Goal: Task Accomplishment & Management: Use online tool/utility

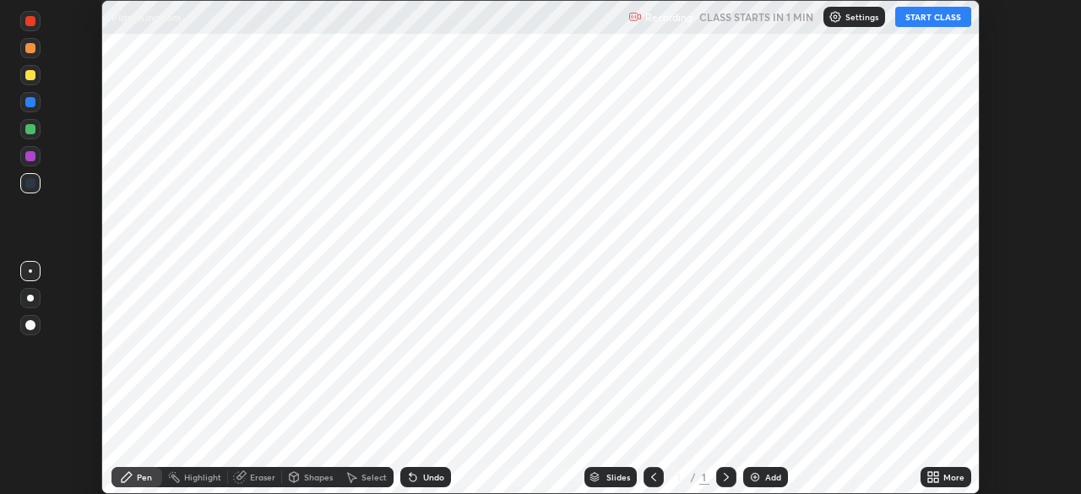
scroll to position [494, 1080]
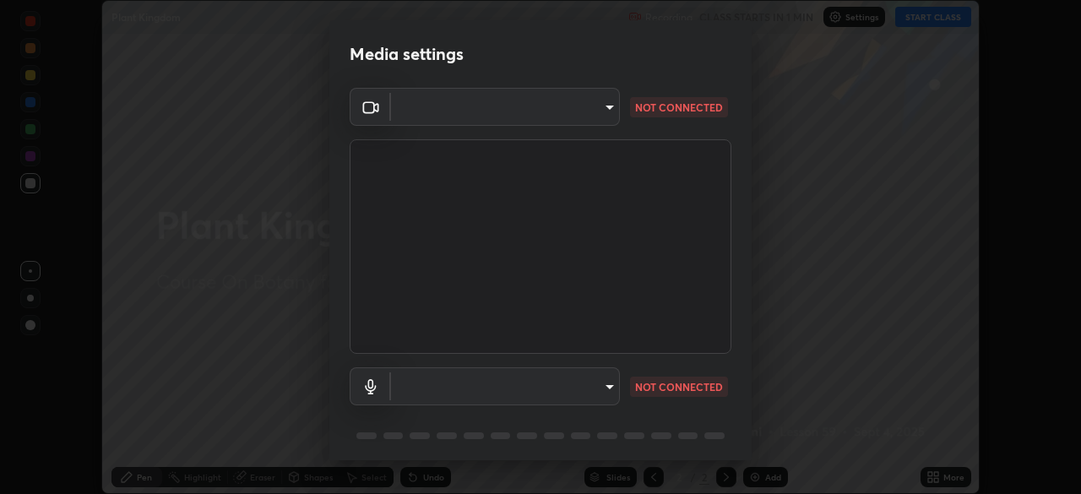
type input "bbfd6cf7026d504dd468edf870e60777175f15071da0e6f82e0d5b970fd68df4"
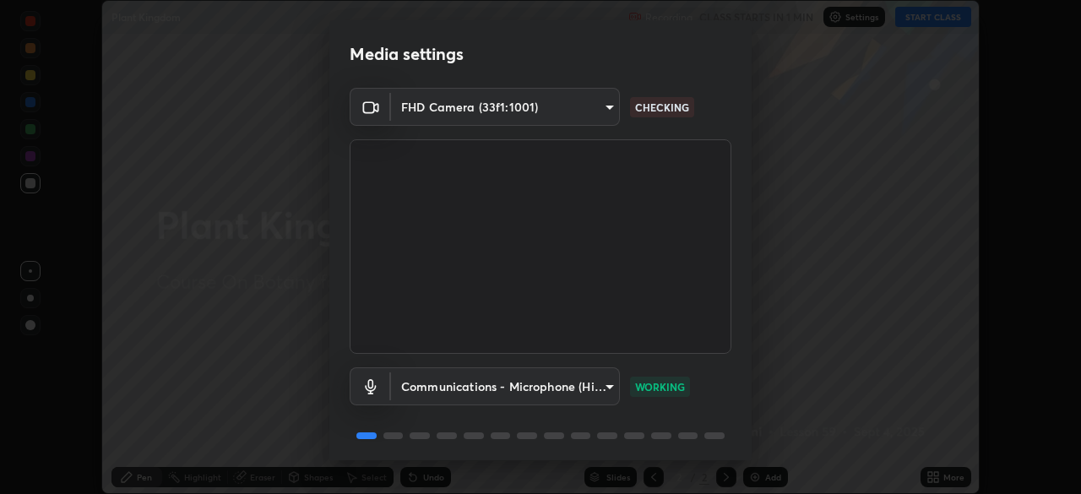
click at [591, 387] on body "Erase all Plant Kingdom Recording CLASS STARTS IN 1 MIN Settings START CLASS Se…" at bounding box center [540, 247] width 1081 height 494
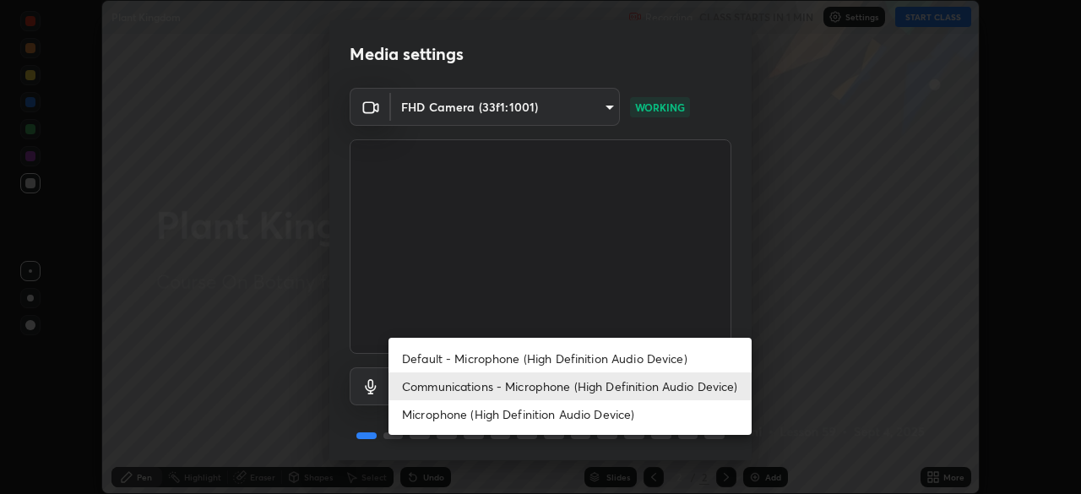
click at [539, 416] on li "Microphone (High Definition Audio Device)" at bounding box center [569, 414] width 363 height 28
type input "b1bab7d63859cab71b7881bf805662d78c3c5fc770a40798e2f916984892b12a"
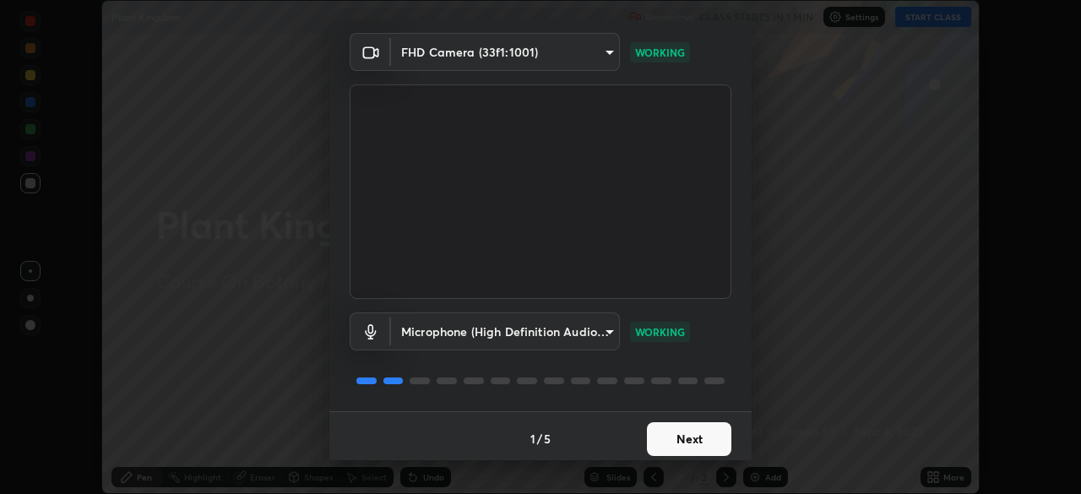
scroll to position [60, 0]
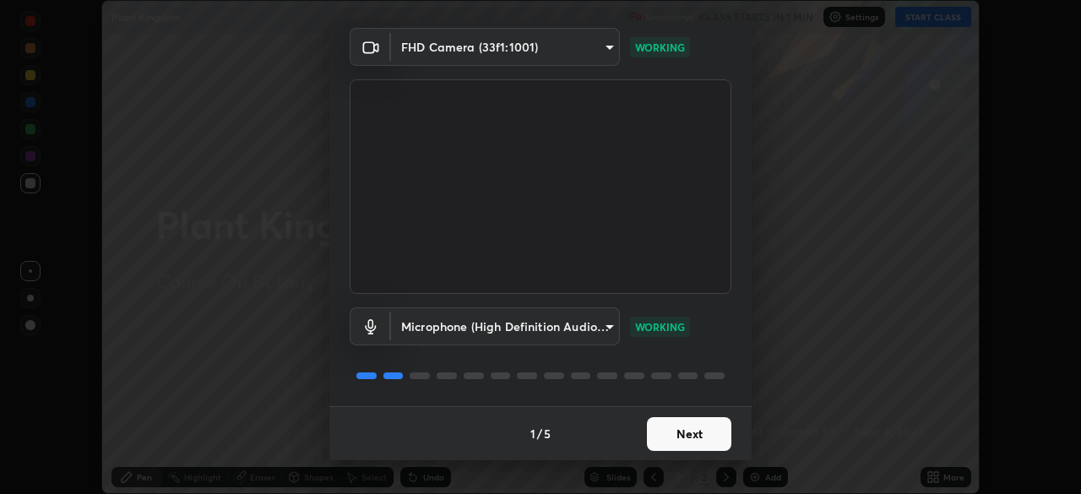
click at [585, 49] on body "Erase all Plant Kingdom Recording CLASS STARTS IN 1 MIN Settings START CLASS Se…" at bounding box center [540, 247] width 1081 height 494
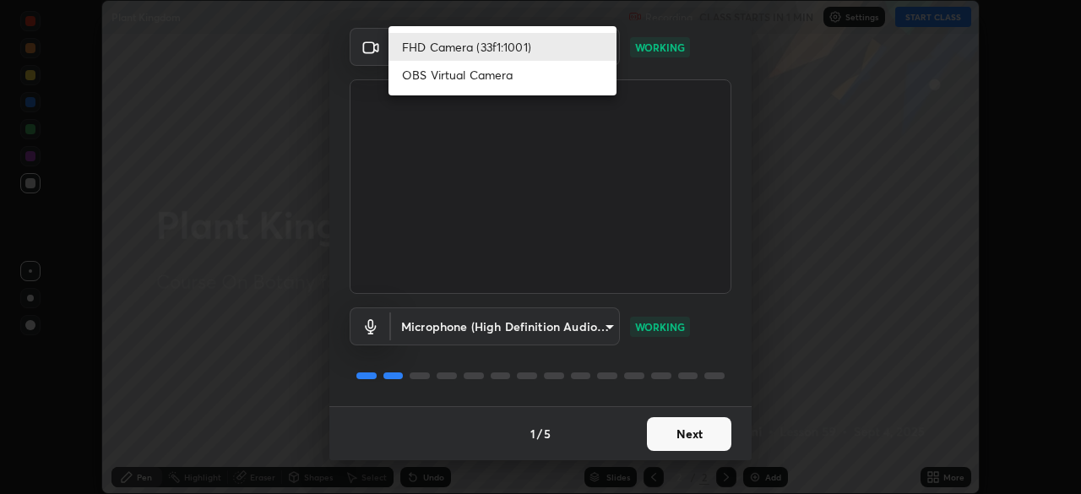
click at [523, 83] on li "OBS Virtual Camera" at bounding box center [502, 75] width 228 height 28
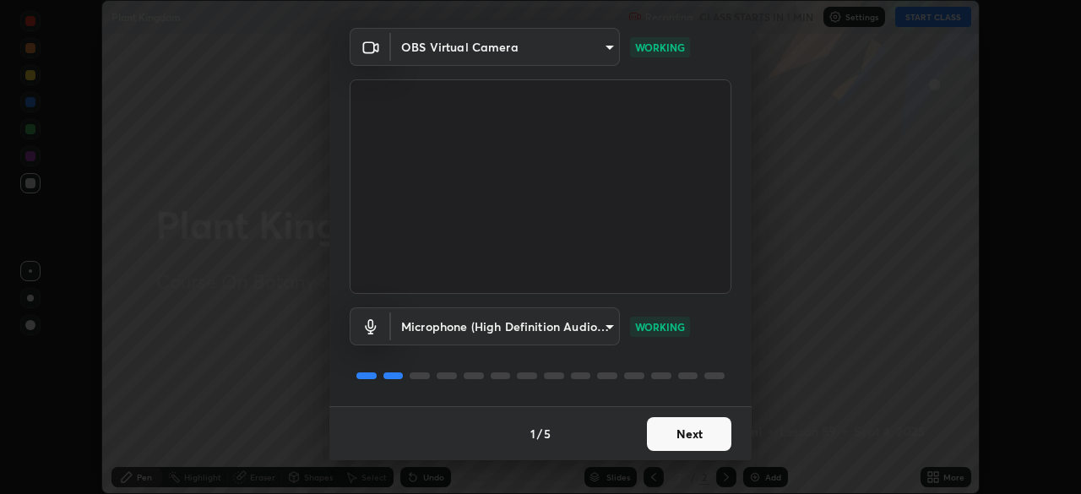
click at [549, 56] on body "Erase all Plant Kingdom Recording CLASS STARTS IN 1 MIN Settings START CLASS Se…" at bounding box center [540, 247] width 1081 height 494
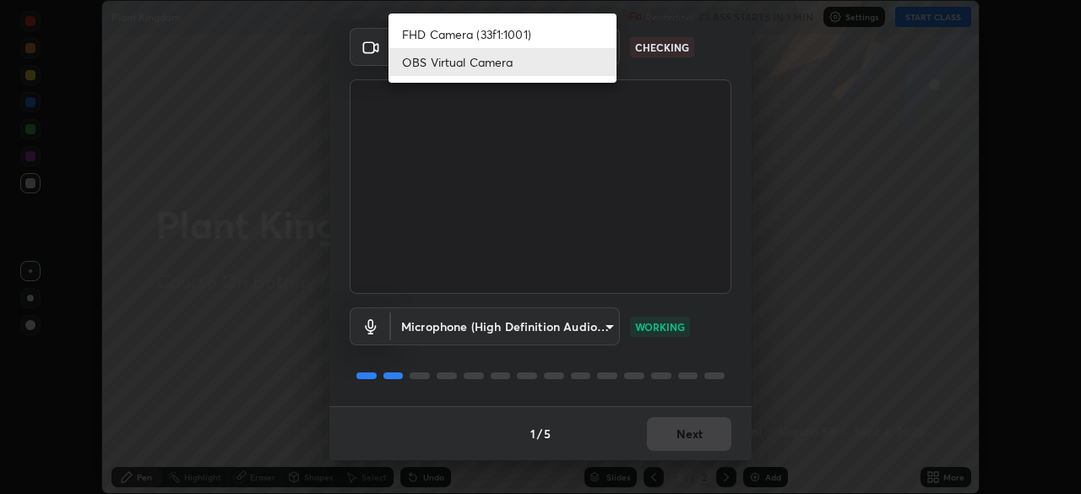
click at [530, 43] on li "FHD Camera (33f1:1001)" at bounding box center [502, 34] width 228 height 28
type input "bbfd6cf7026d504dd468edf870e60777175f15071da0e6f82e0d5b970fd68df4"
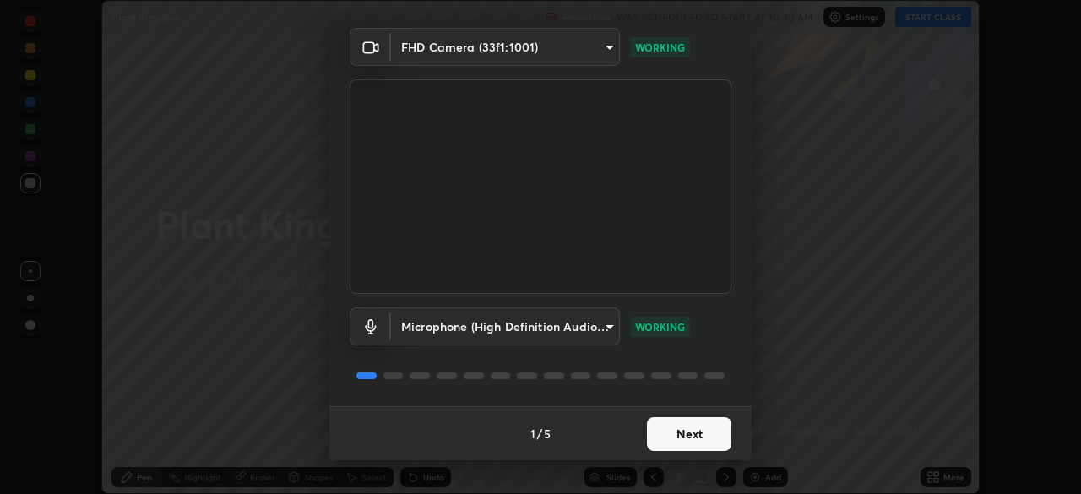
click at [685, 434] on button "Next" at bounding box center [689, 434] width 84 height 34
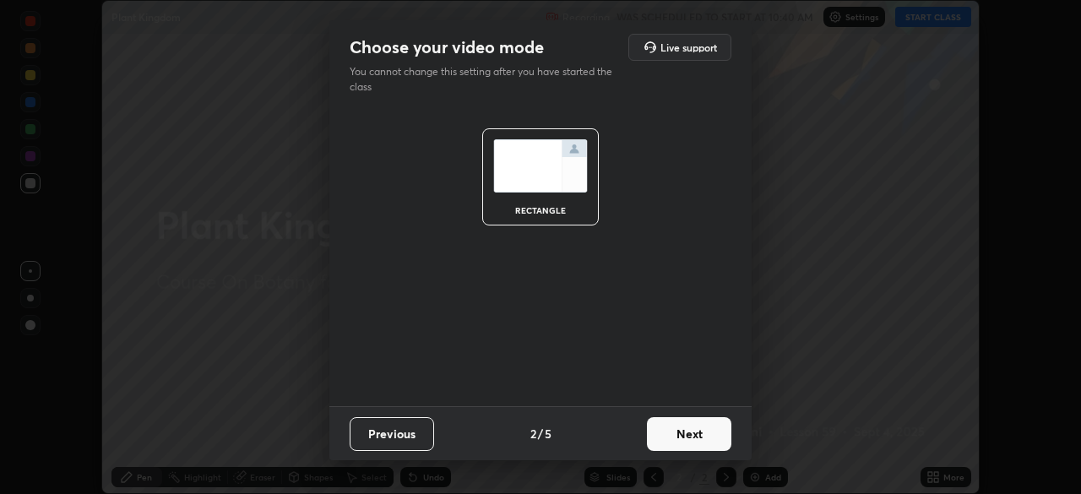
click at [690, 436] on button "Next" at bounding box center [689, 434] width 84 height 34
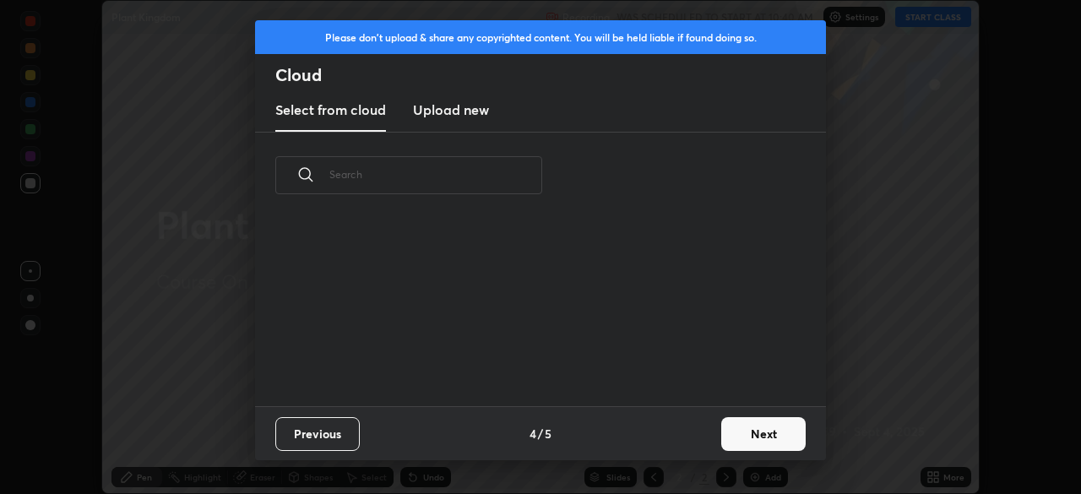
click at [697, 449] on div "Previous 4 / 5 Next" at bounding box center [540, 433] width 571 height 54
click at [738, 442] on button "Next" at bounding box center [763, 434] width 84 height 34
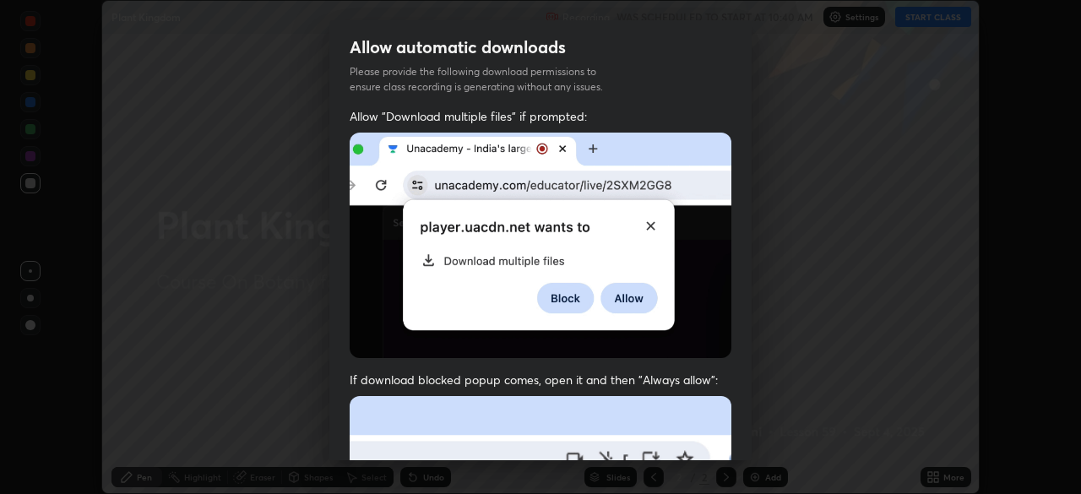
scroll to position [40, 0]
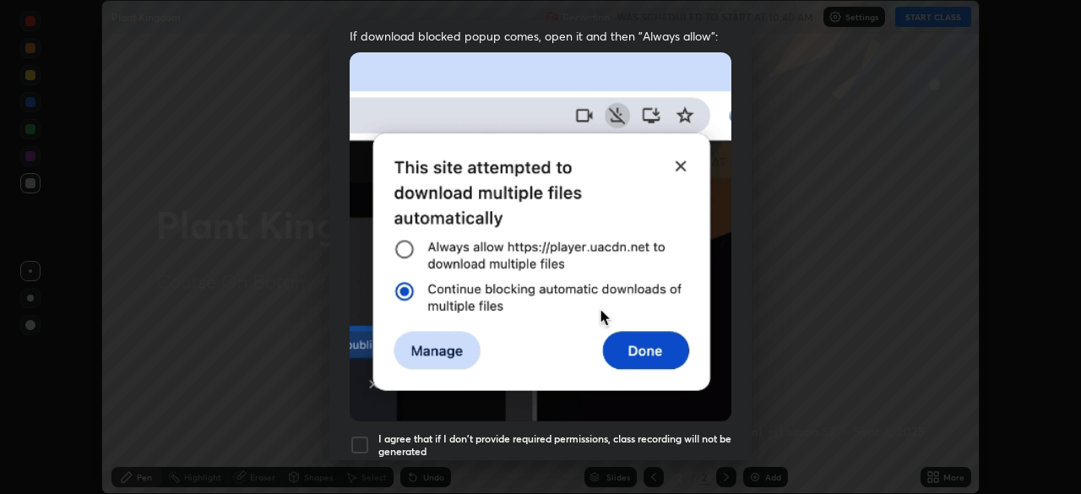
scroll to position [404, 0]
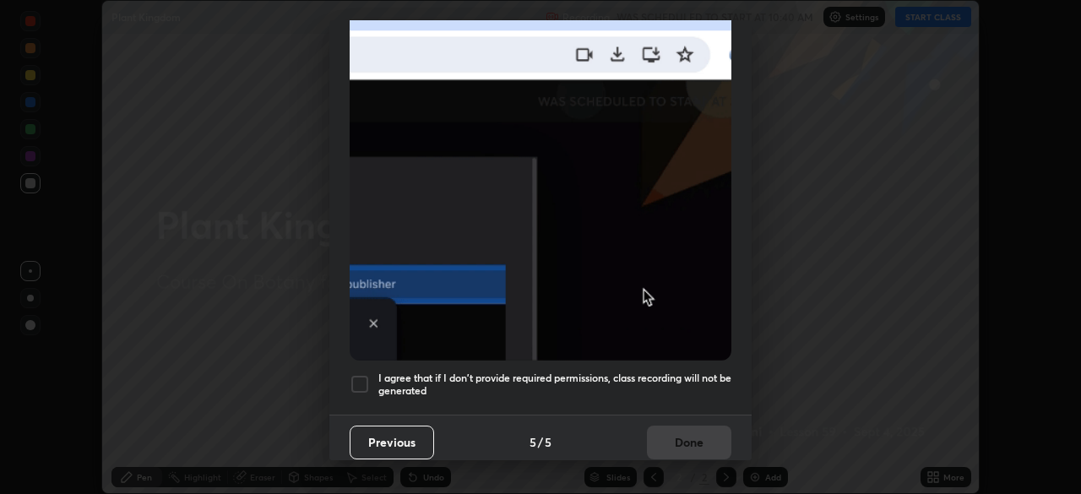
click at [587, 371] on h5 "I agree that if I don't provide required permissions, class recording will not …" at bounding box center [554, 384] width 353 height 26
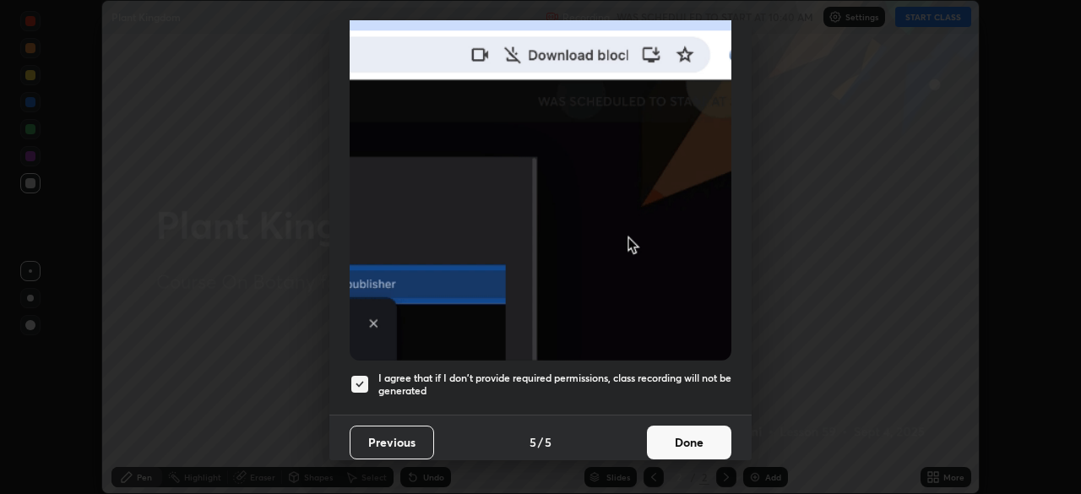
click at [670, 435] on button "Done" at bounding box center [689, 442] width 84 height 34
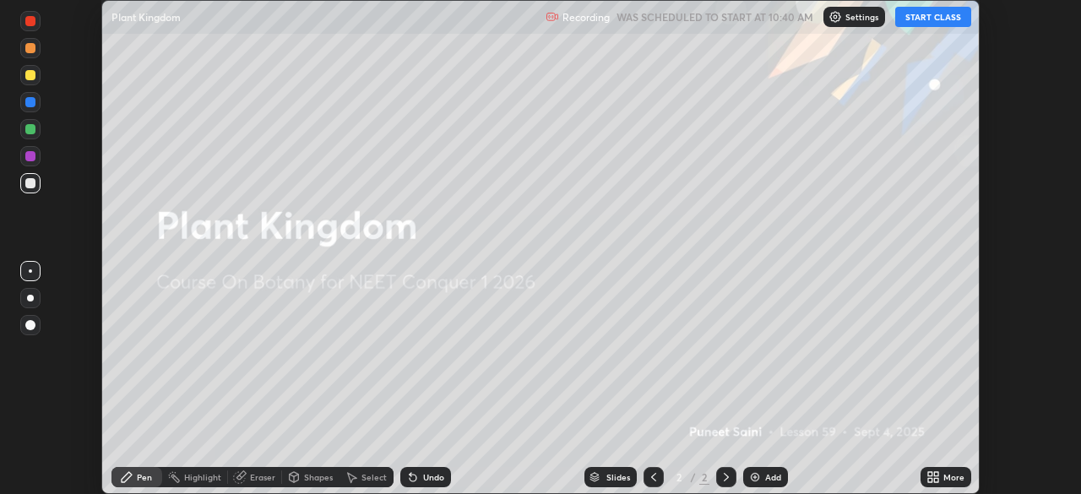
click at [916, 19] on button "START CLASS" at bounding box center [933, 17] width 76 height 20
click at [844, 19] on div "Settings" at bounding box center [854, 17] width 62 height 20
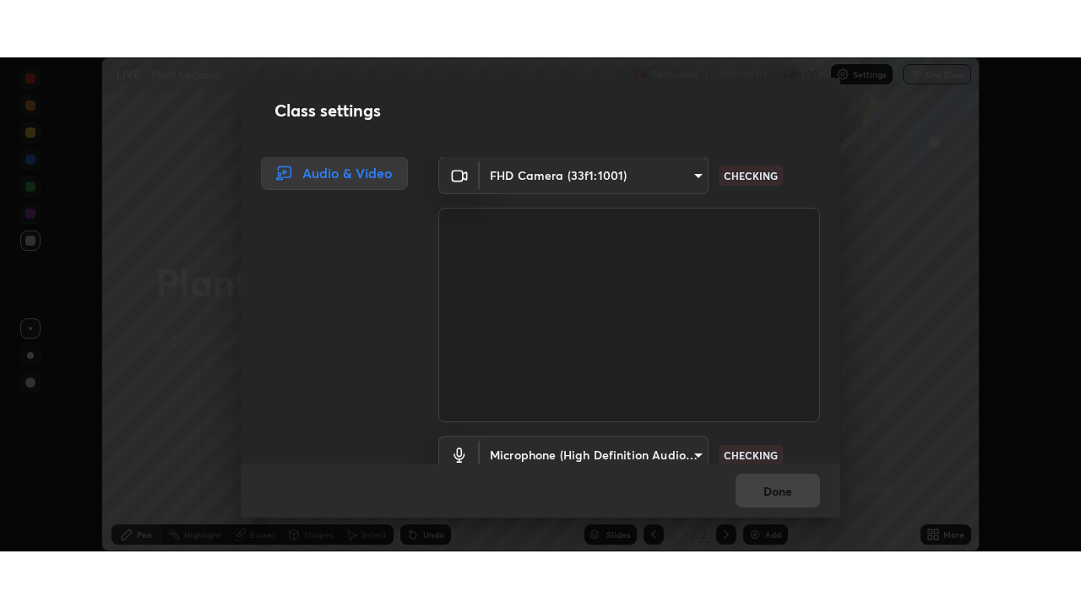
scroll to position [0, 0]
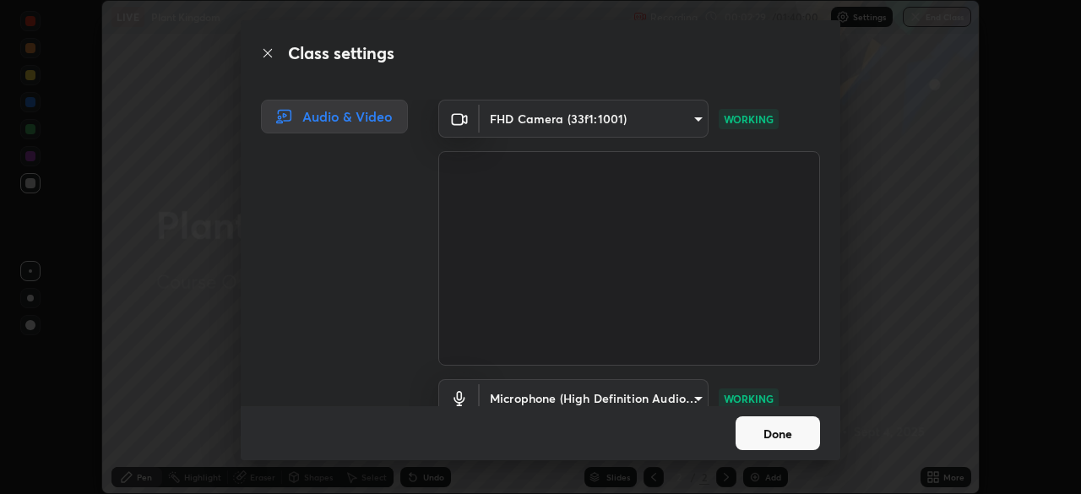
click at [772, 435] on button "Done" at bounding box center [777, 433] width 84 height 34
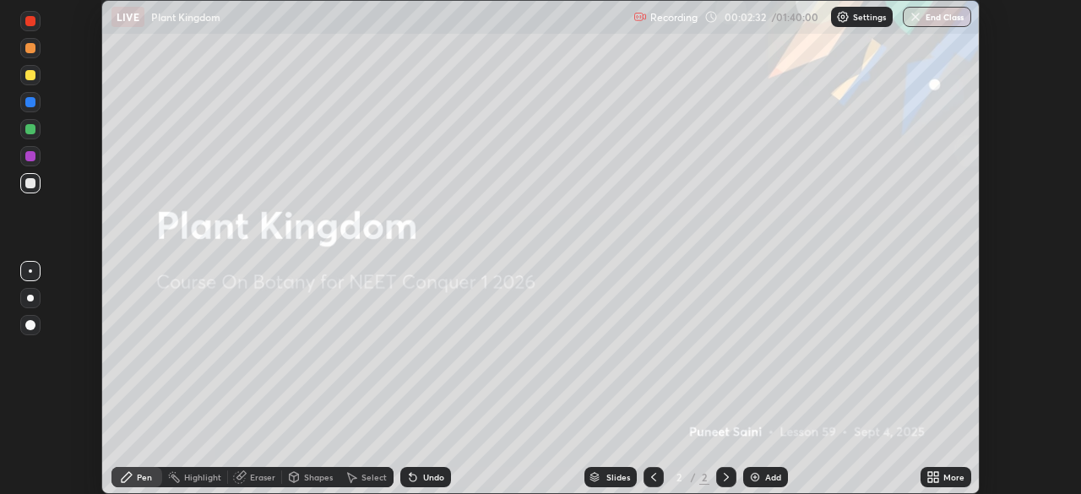
click at [935, 476] on icon at bounding box center [933, 477] width 14 height 14
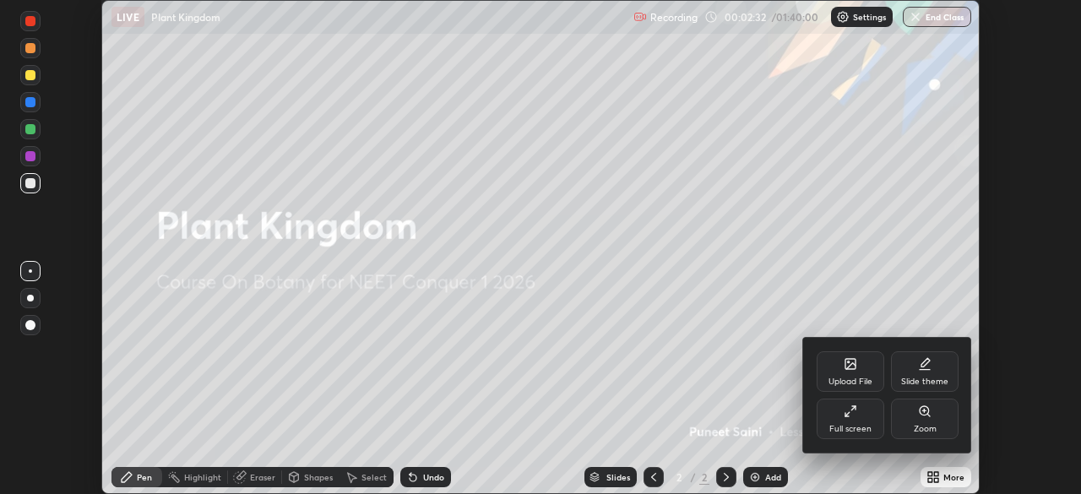
click at [850, 421] on div "Full screen" at bounding box center [850, 418] width 68 height 41
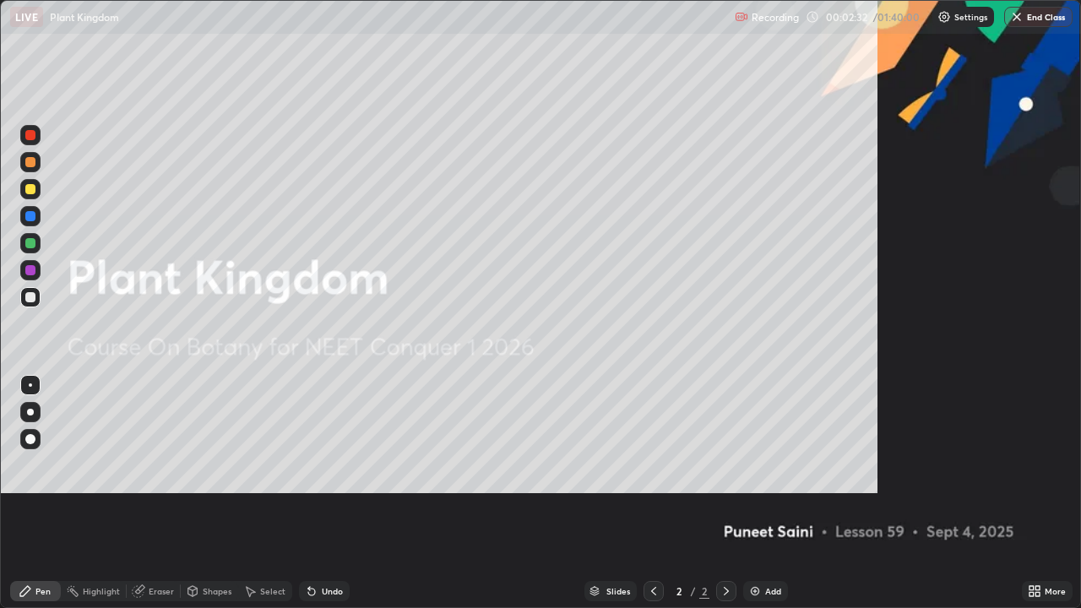
scroll to position [608, 1081]
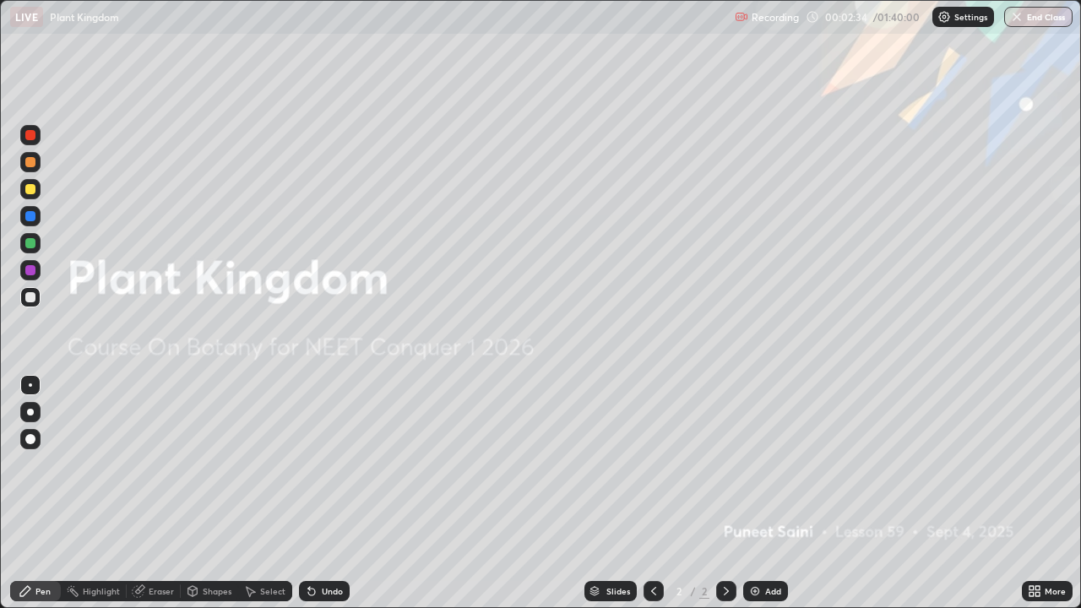
click at [756, 493] on img at bounding box center [755, 591] width 14 height 14
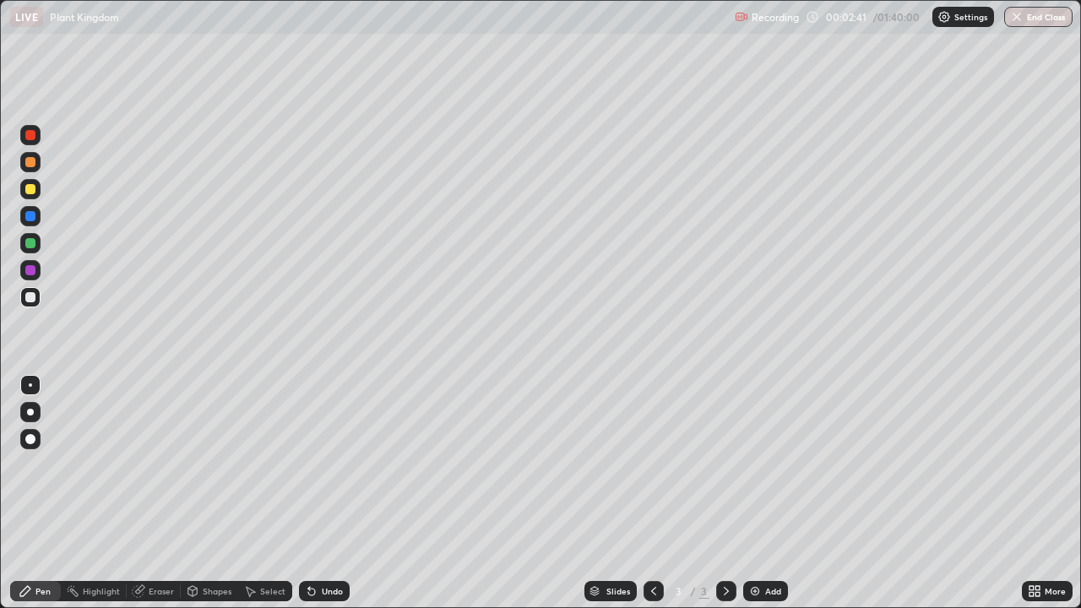
click at [34, 193] on div at bounding box center [30, 189] width 10 height 10
click at [31, 413] on div at bounding box center [30, 412] width 7 height 7
click at [31, 296] on div at bounding box center [30, 297] width 10 height 10
click at [28, 299] on div at bounding box center [30, 297] width 10 height 10
click at [32, 192] on div at bounding box center [30, 189] width 10 height 10
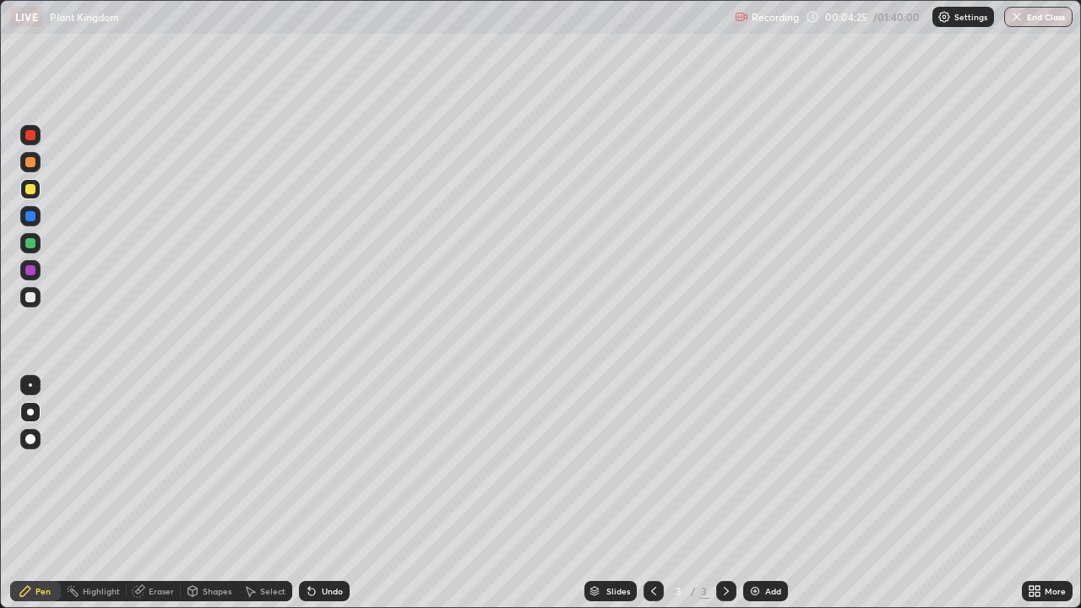
click at [30, 295] on div at bounding box center [30, 297] width 10 height 10
click at [308, 493] on icon at bounding box center [309, 588] width 2 height 2
click at [309, 493] on icon at bounding box center [311, 591] width 7 height 7
click at [312, 493] on icon at bounding box center [312, 591] width 14 height 14
click at [313, 493] on icon at bounding box center [312, 591] width 14 height 14
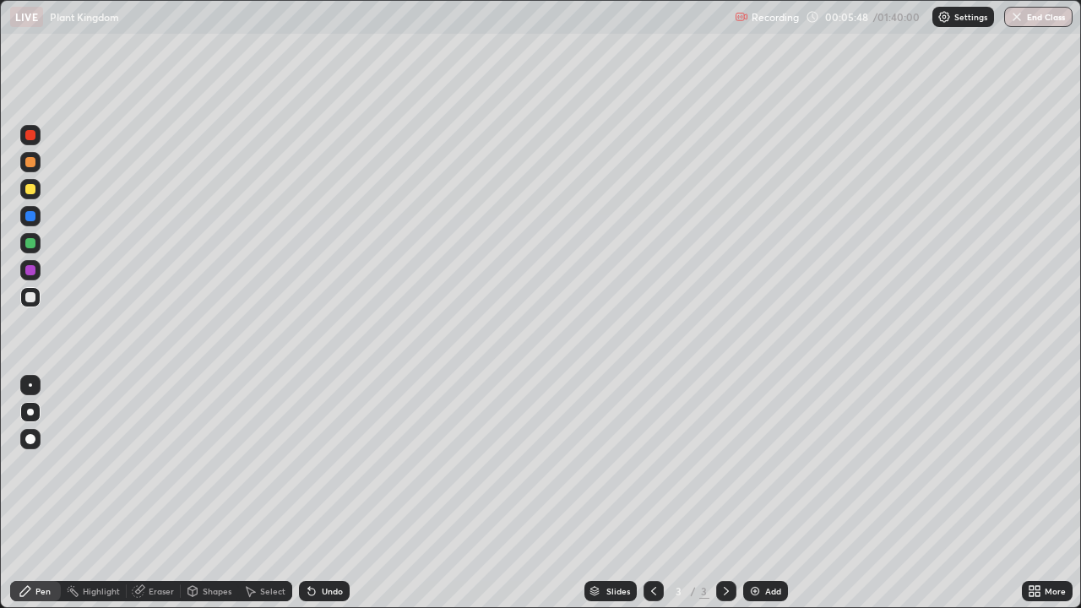
click at [314, 493] on icon at bounding box center [312, 591] width 14 height 14
click at [313, 493] on icon at bounding box center [312, 591] width 14 height 14
click at [309, 493] on icon at bounding box center [311, 591] width 7 height 7
click at [312, 493] on icon at bounding box center [311, 591] width 7 height 7
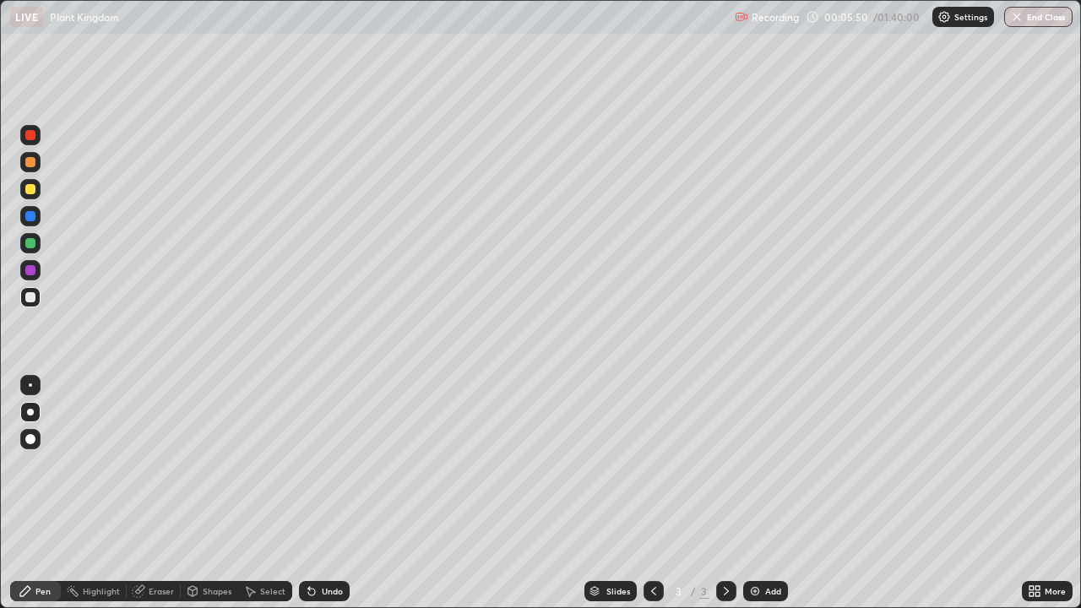
click at [309, 493] on icon at bounding box center [311, 591] width 7 height 7
click at [312, 493] on icon at bounding box center [312, 591] width 14 height 14
click at [312, 493] on icon at bounding box center [311, 591] width 7 height 7
click at [314, 493] on icon at bounding box center [312, 591] width 14 height 14
click at [315, 493] on icon at bounding box center [312, 591] width 14 height 14
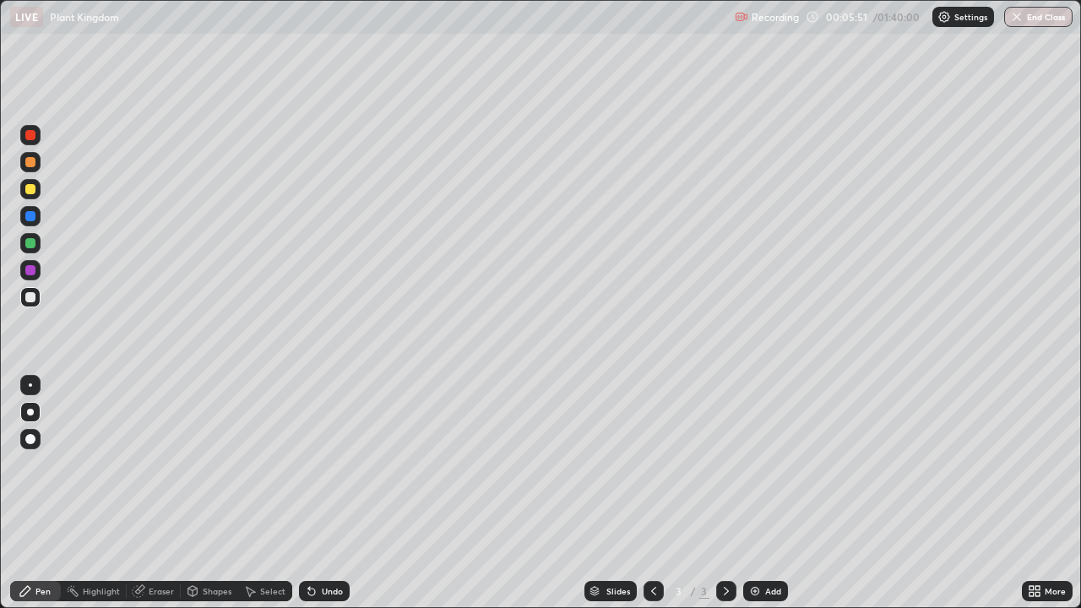
click at [316, 493] on div "Undo" at bounding box center [324, 591] width 51 height 20
click at [308, 493] on icon at bounding box center [311, 591] width 7 height 7
click at [311, 493] on icon at bounding box center [311, 591] width 7 height 7
click at [315, 493] on icon at bounding box center [312, 591] width 14 height 14
click at [316, 493] on div "Undo" at bounding box center [324, 591] width 51 height 20
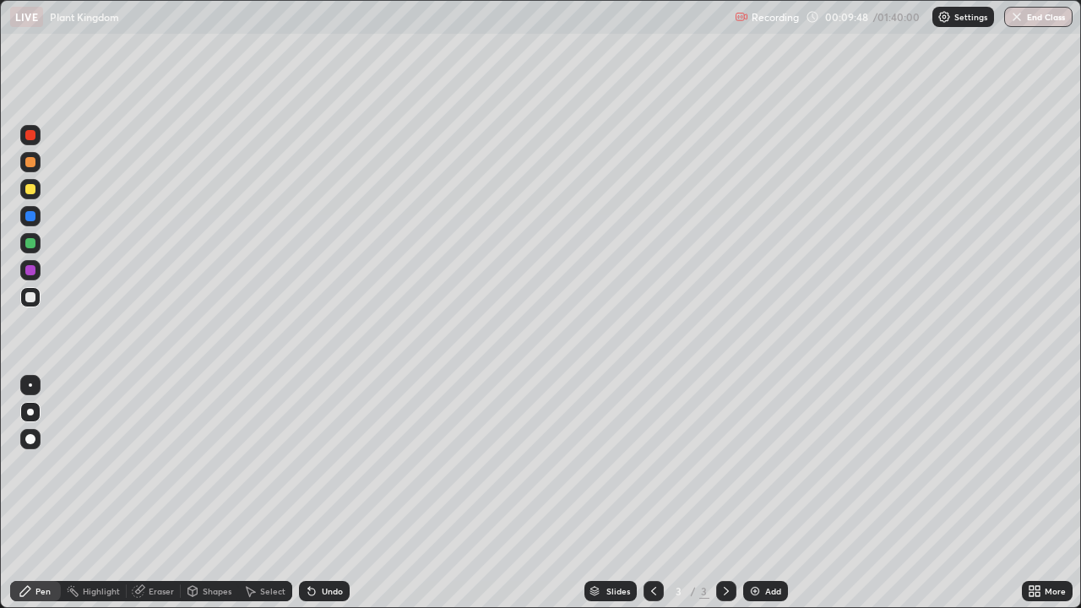
click at [757, 493] on img at bounding box center [755, 591] width 14 height 14
click at [34, 191] on div at bounding box center [30, 189] width 10 height 10
click at [153, 493] on div "Eraser" at bounding box center [161, 591] width 25 height 8
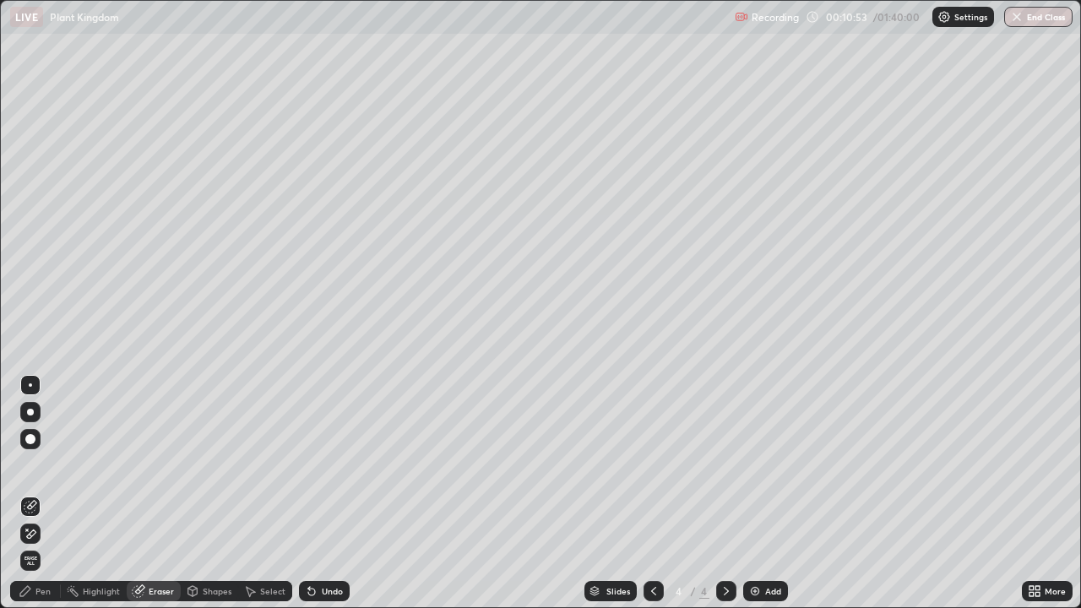
click at [31, 493] on icon at bounding box center [31, 534] width 14 height 14
click at [34, 493] on div "Pen" at bounding box center [35, 591] width 51 height 20
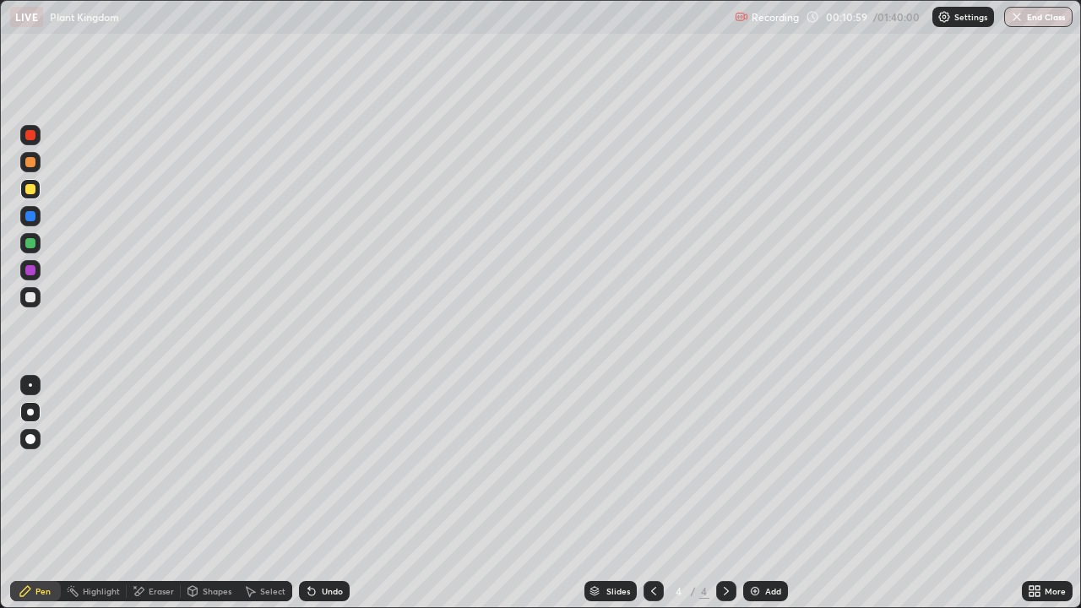
click at [43, 493] on div "Pen" at bounding box center [42, 591] width 15 height 8
click at [30, 298] on div at bounding box center [30, 297] width 10 height 10
click at [308, 493] on icon at bounding box center [309, 588] width 2 height 2
click at [317, 493] on div "Undo" at bounding box center [324, 591] width 51 height 20
click at [25, 193] on div at bounding box center [30, 189] width 20 height 20
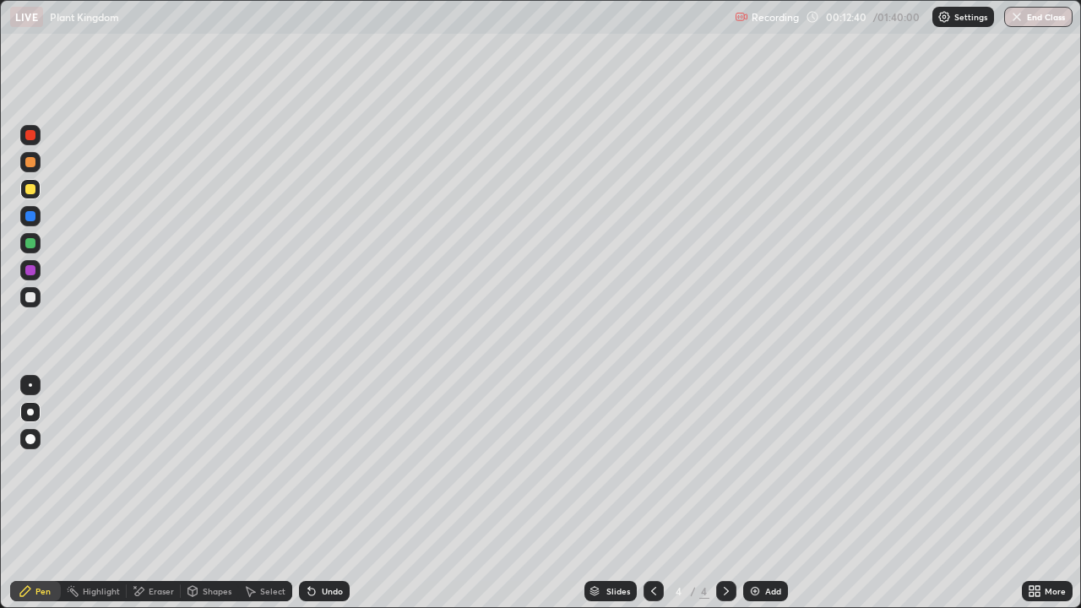
click at [29, 189] on div at bounding box center [30, 189] width 10 height 10
click at [39, 296] on div at bounding box center [30, 297] width 20 height 20
click at [325, 493] on div "Undo" at bounding box center [324, 591] width 51 height 20
click at [334, 493] on div "Undo" at bounding box center [324, 591] width 51 height 20
click at [323, 493] on div "Undo" at bounding box center [324, 591] width 51 height 20
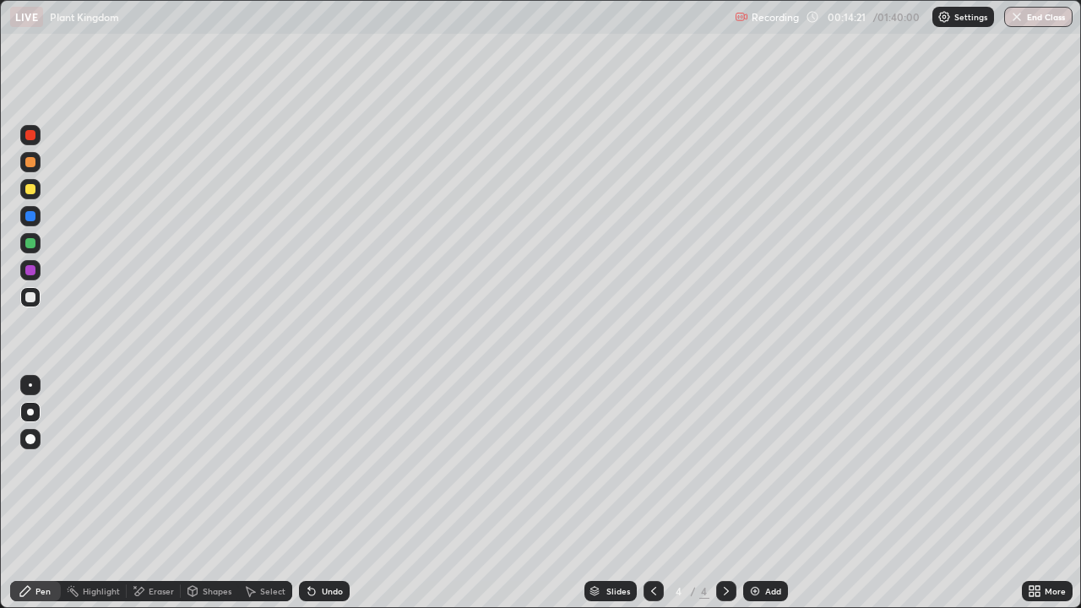
click at [322, 493] on div "Undo" at bounding box center [324, 591] width 51 height 20
click at [322, 493] on div "Undo" at bounding box center [332, 591] width 21 height 8
click at [318, 493] on div "Undo" at bounding box center [324, 591] width 51 height 20
click at [322, 493] on div "Undo" at bounding box center [332, 591] width 21 height 8
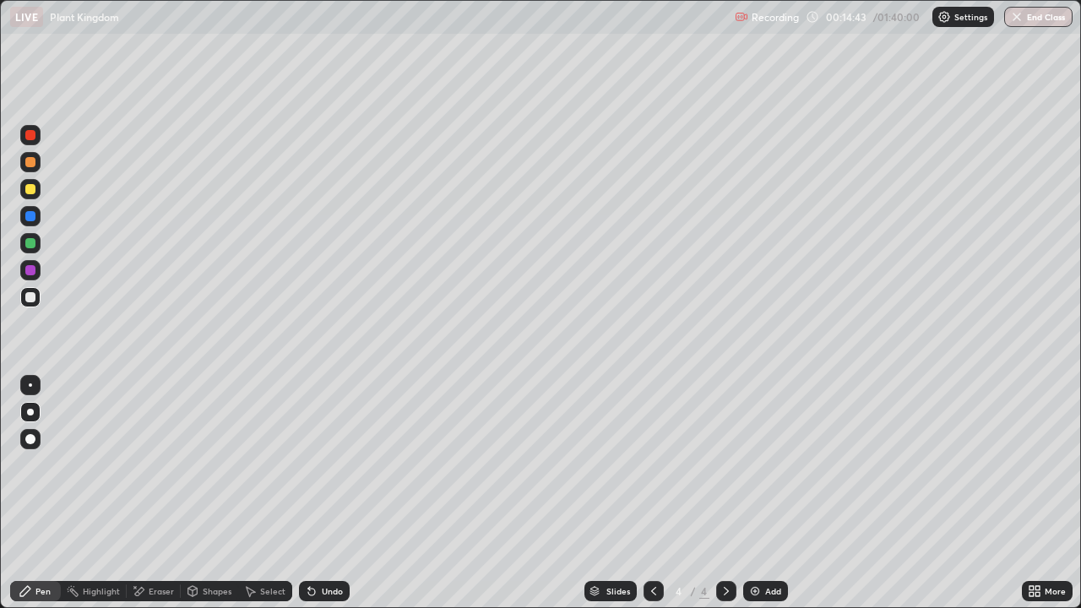
click at [30, 197] on div at bounding box center [30, 189] width 20 height 20
click at [756, 493] on img at bounding box center [755, 591] width 14 height 14
click at [30, 190] on div at bounding box center [30, 189] width 10 height 10
click at [36, 297] on div at bounding box center [30, 297] width 20 height 20
click at [317, 493] on div "Undo" at bounding box center [324, 591] width 51 height 20
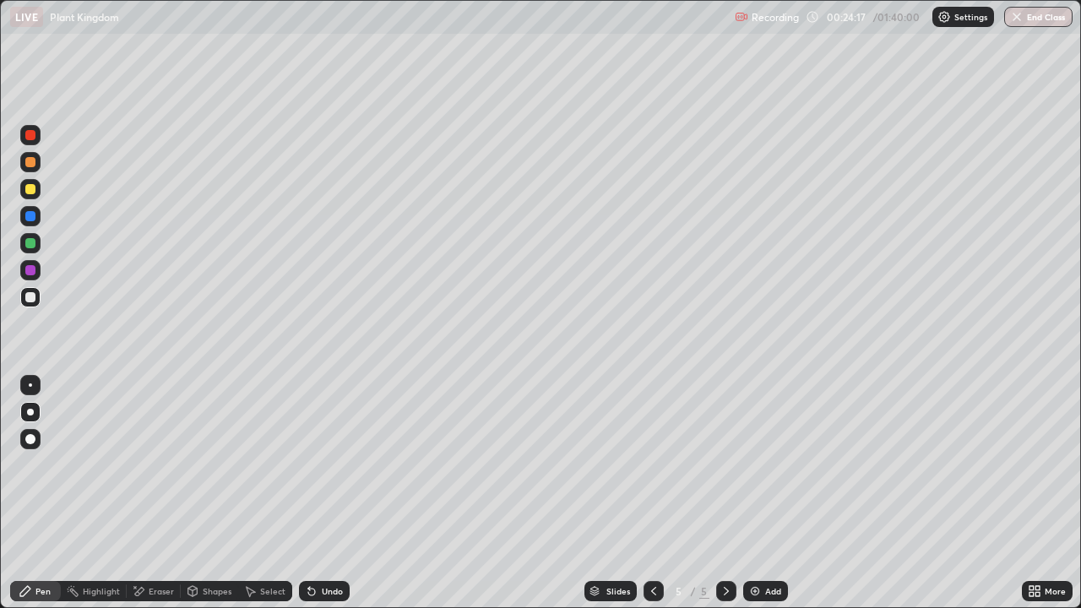
click at [30, 193] on div at bounding box center [30, 189] width 10 height 10
click at [32, 440] on div at bounding box center [30, 439] width 10 height 10
click at [33, 304] on div at bounding box center [30, 297] width 20 height 20
click at [30, 412] on div at bounding box center [30, 412] width 7 height 7
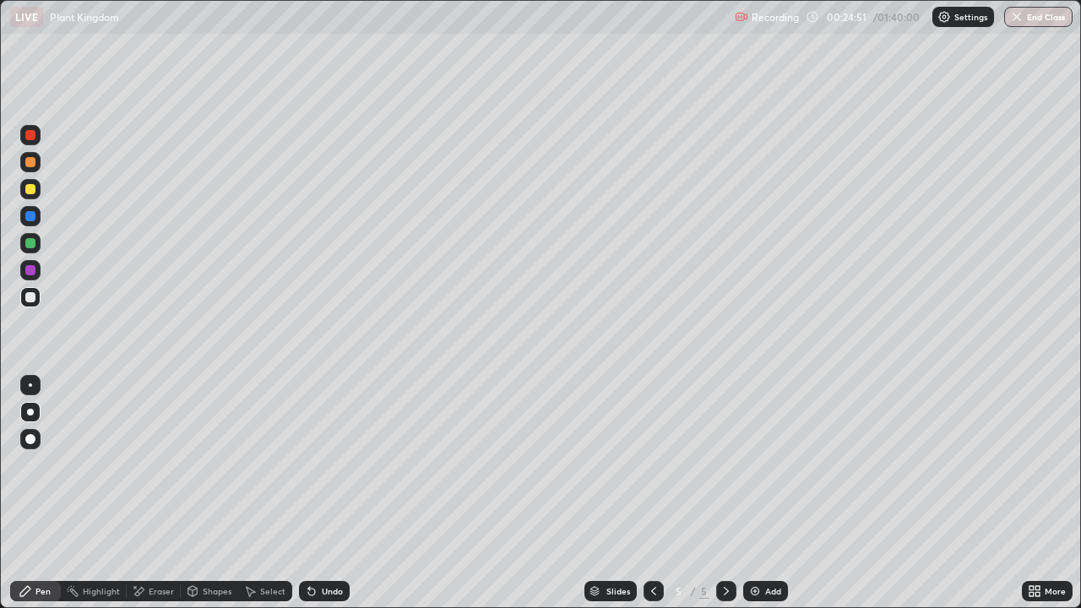
click at [32, 295] on div at bounding box center [30, 297] width 10 height 10
click at [30, 193] on div at bounding box center [30, 189] width 10 height 10
click at [31, 439] on div at bounding box center [30, 439] width 10 height 10
click at [32, 297] on div at bounding box center [30, 297] width 10 height 10
click at [30, 412] on div at bounding box center [30, 412] width 7 height 7
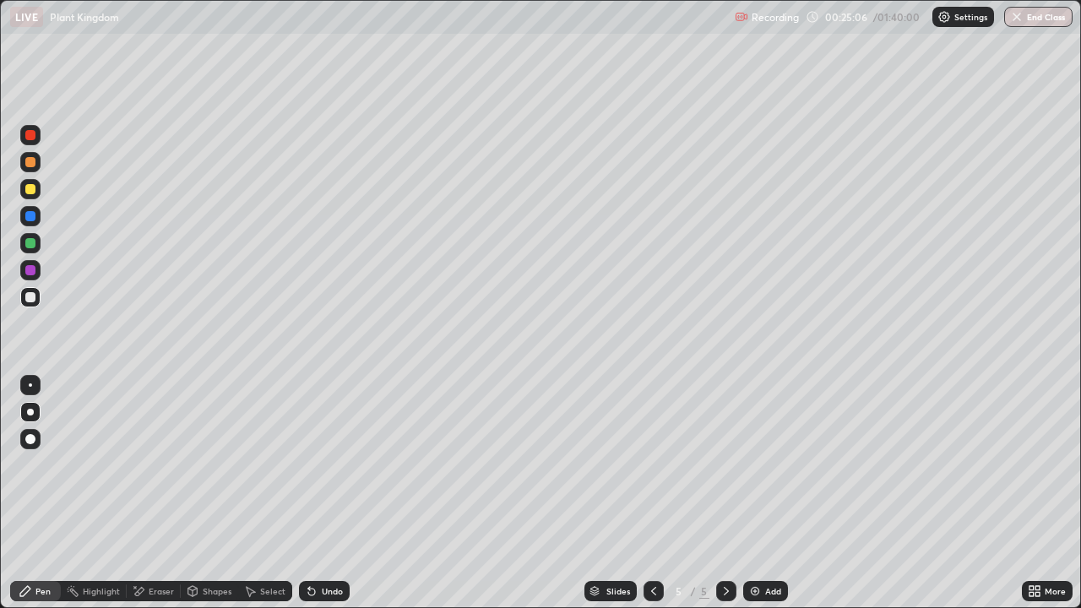
click at [30, 195] on div at bounding box center [30, 189] width 20 height 20
click at [30, 295] on div at bounding box center [30, 297] width 10 height 10
click at [30, 294] on div at bounding box center [30, 297] width 10 height 10
click at [30, 296] on div at bounding box center [30, 297] width 10 height 10
click at [31, 297] on div at bounding box center [30, 297] width 10 height 10
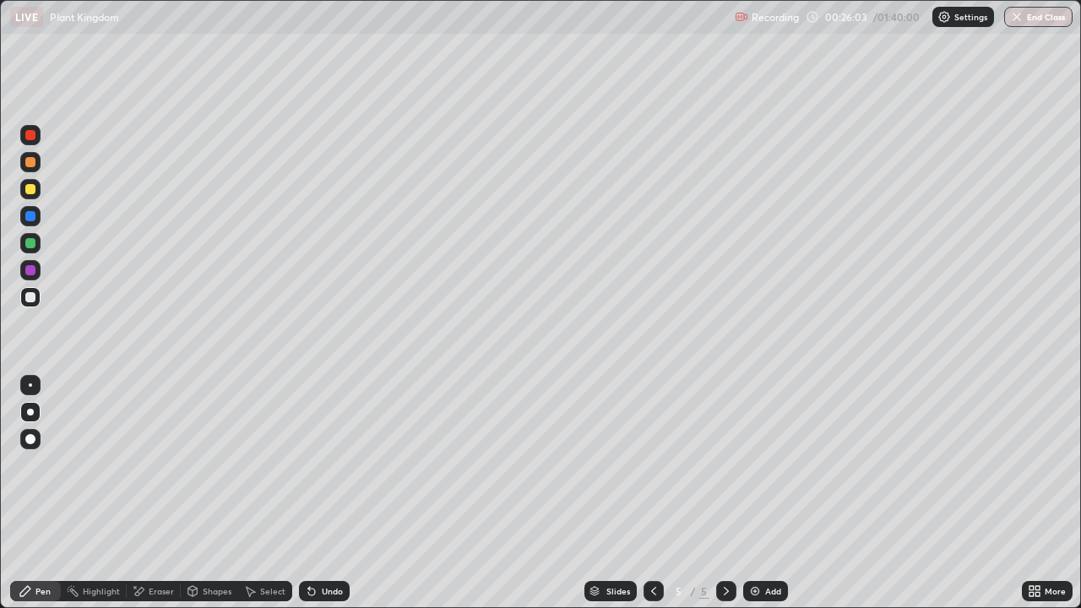
click at [28, 218] on div at bounding box center [30, 216] width 10 height 10
click at [29, 219] on div at bounding box center [30, 216] width 10 height 10
click at [31, 297] on div at bounding box center [30, 297] width 10 height 10
click at [33, 300] on div at bounding box center [30, 297] width 10 height 10
click at [32, 247] on div at bounding box center [30, 243] width 10 height 10
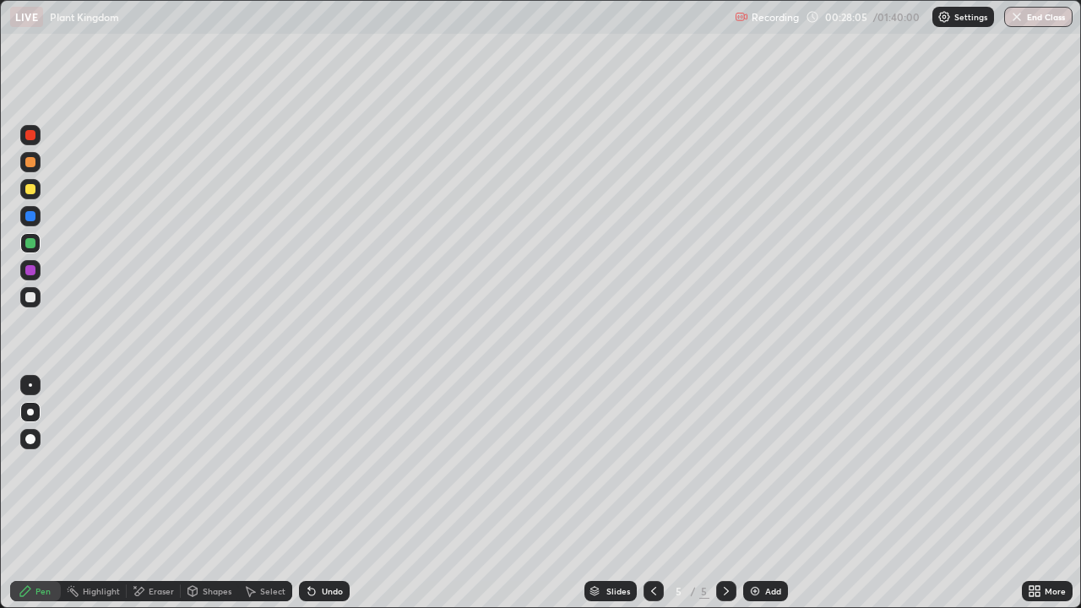
click at [27, 247] on div at bounding box center [30, 243] width 10 height 10
click at [32, 297] on div at bounding box center [30, 297] width 10 height 10
click at [34, 297] on div at bounding box center [30, 297] width 10 height 10
click at [30, 220] on div at bounding box center [30, 216] width 10 height 10
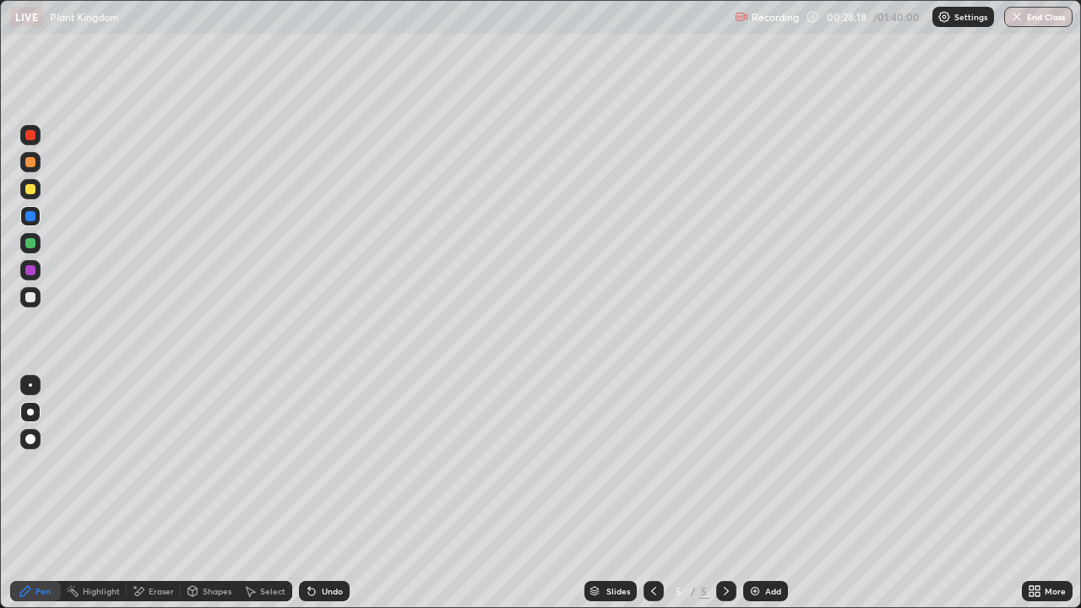
click at [30, 296] on div at bounding box center [30, 297] width 10 height 10
click at [31, 296] on div at bounding box center [30, 297] width 10 height 10
click at [31, 164] on div at bounding box center [30, 162] width 10 height 10
click at [33, 161] on div at bounding box center [30, 162] width 10 height 10
click at [38, 295] on div at bounding box center [30, 297] width 20 height 20
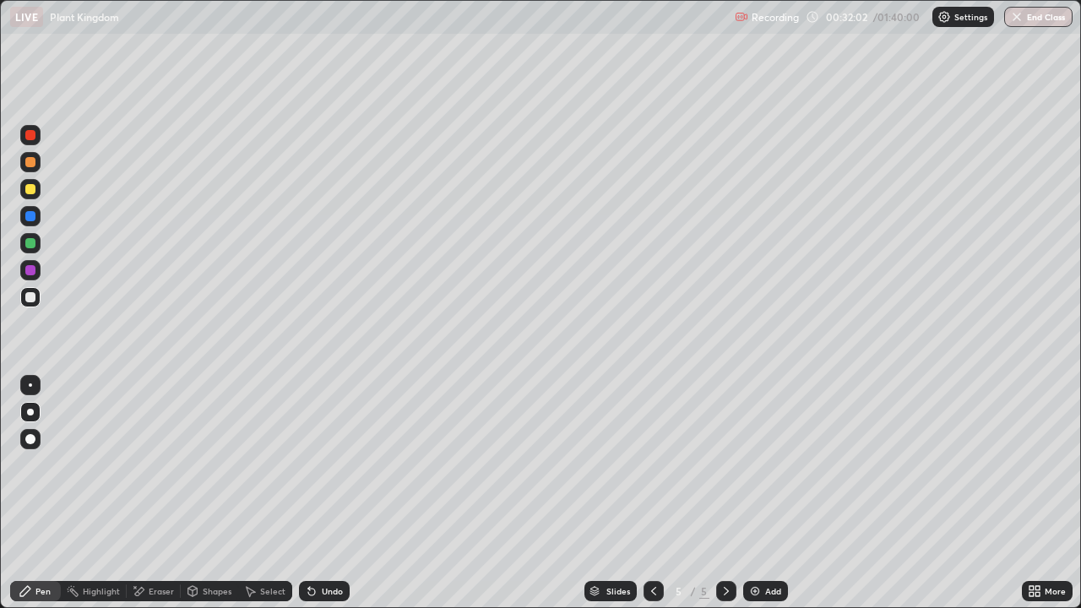
click at [755, 493] on img at bounding box center [755, 591] width 14 height 14
click at [29, 192] on div at bounding box center [30, 189] width 10 height 10
click at [34, 297] on div at bounding box center [30, 297] width 10 height 10
click at [31, 297] on div at bounding box center [30, 297] width 10 height 10
click at [26, 192] on div at bounding box center [30, 189] width 10 height 10
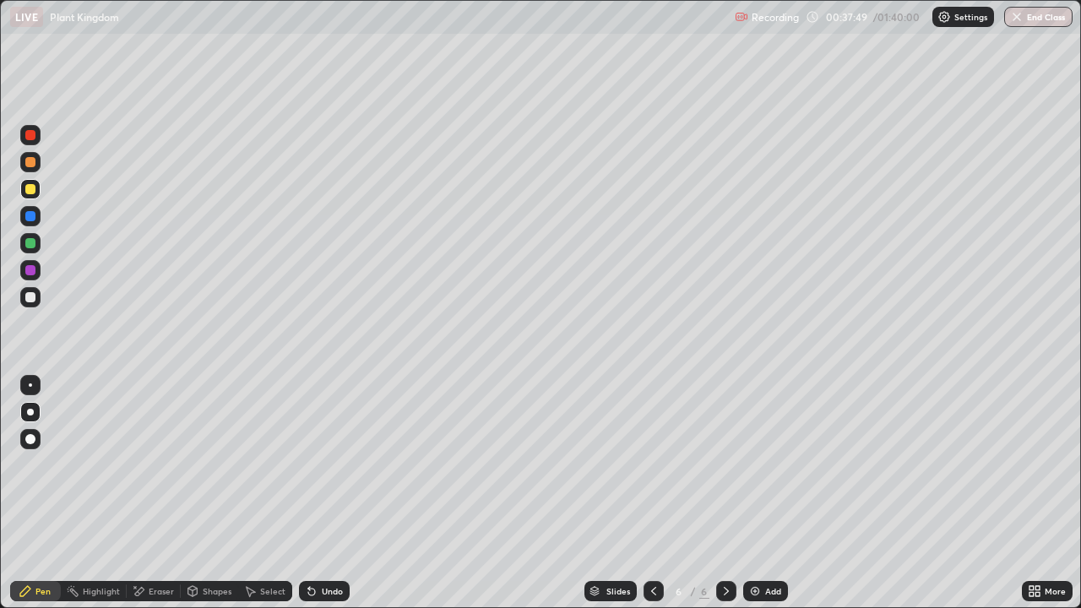
click at [36, 298] on div at bounding box center [30, 297] width 20 height 20
click at [34, 298] on div at bounding box center [30, 297] width 10 height 10
click at [28, 244] on div at bounding box center [30, 243] width 10 height 10
click at [27, 296] on div at bounding box center [30, 297] width 10 height 10
click at [754, 493] on div "Add" at bounding box center [765, 591] width 45 height 20
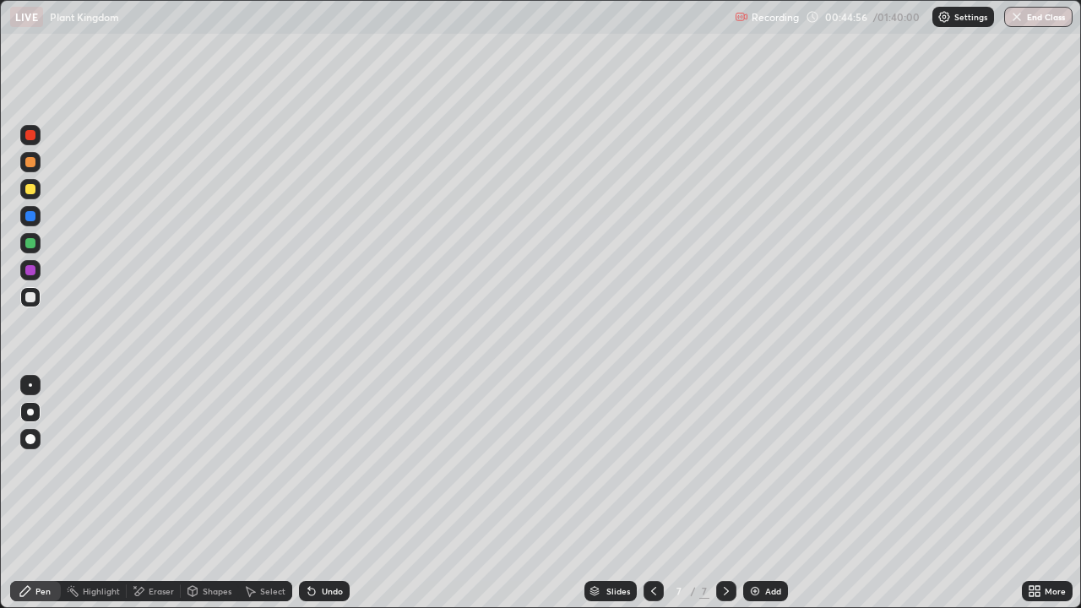
click at [31, 191] on div at bounding box center [30, 189] width 10 height 10
click at [33, 293] on div at bounding box center [30, 297] width 10 height 10
click at [33, 296] on div at bounding box center [30, 297] width 10 height 10
click at [31, 298] on div at bounding box center [30, 297] width 10 height 10
click at [316, 493] on icon at bounding box center [312, 591] width 14 height 14
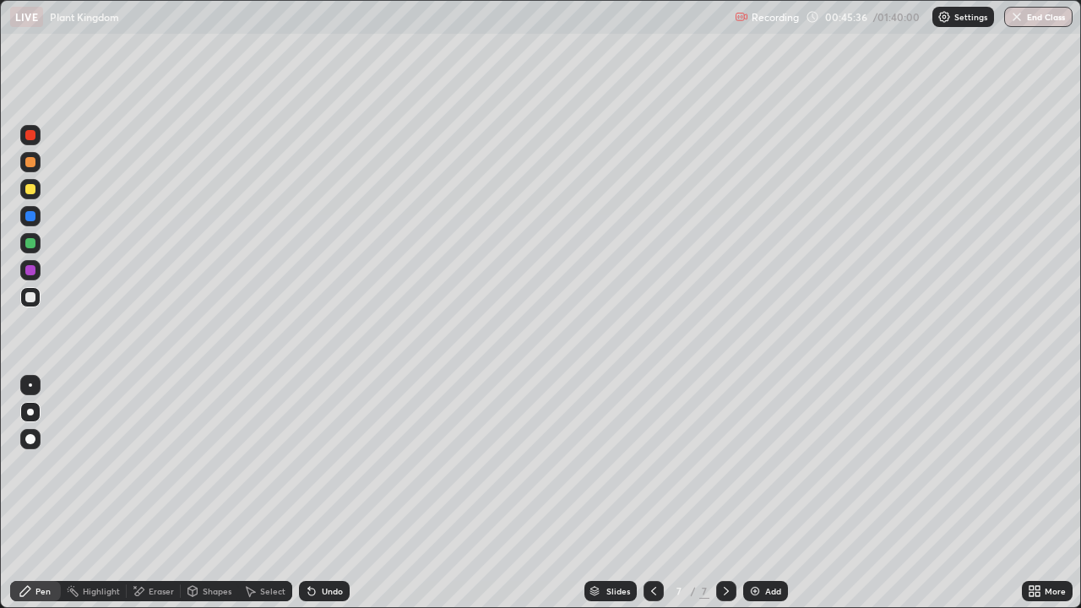
click at [309, 493] on icon at bounding box center [311, 591] width 7 height 7
click at [30, 295] on div at bounding box center [30, 297] width 10 height 10
click at [29, 187] on div at bounding box center [30, 189] width 10 height 10
click at [30, 186] on div at bounding box center [30, 189] width 10 height 10
click at [30, 296] on div at bounding box center [30, 297] width 10 height 10
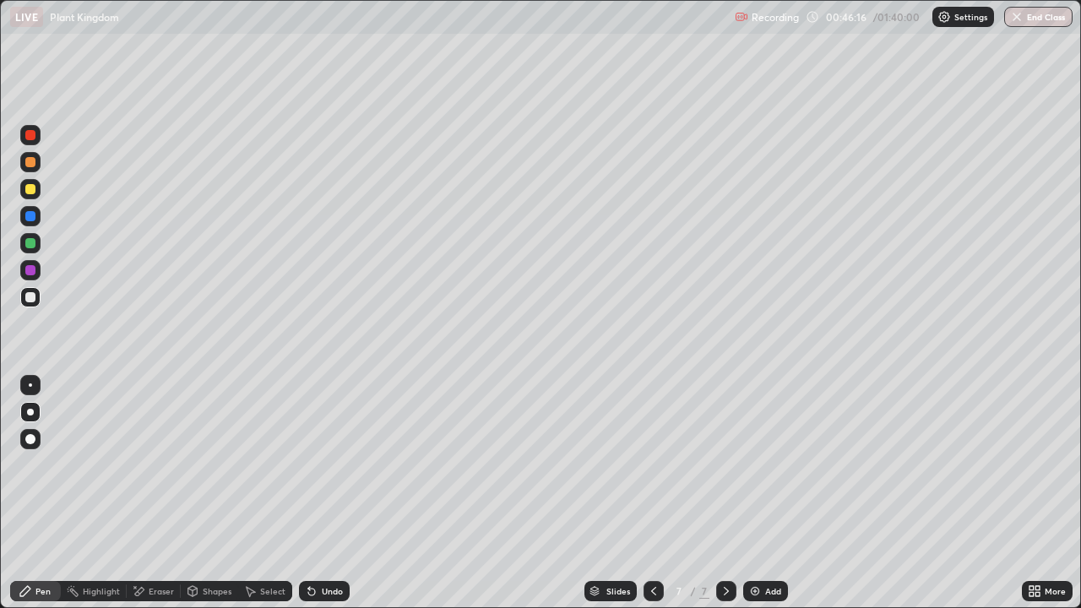
click at [32, 297] on div at bounding box center [30, 297] width 10 height 10
click at [30, 219] on div at bounding box center [30, 216] width 10 height 10
click at [31, 297] on div at bounding box center [30, 297] width 10 height 10
click at [32, 296] on div at bounding box center [30, 297] width 10 height 10
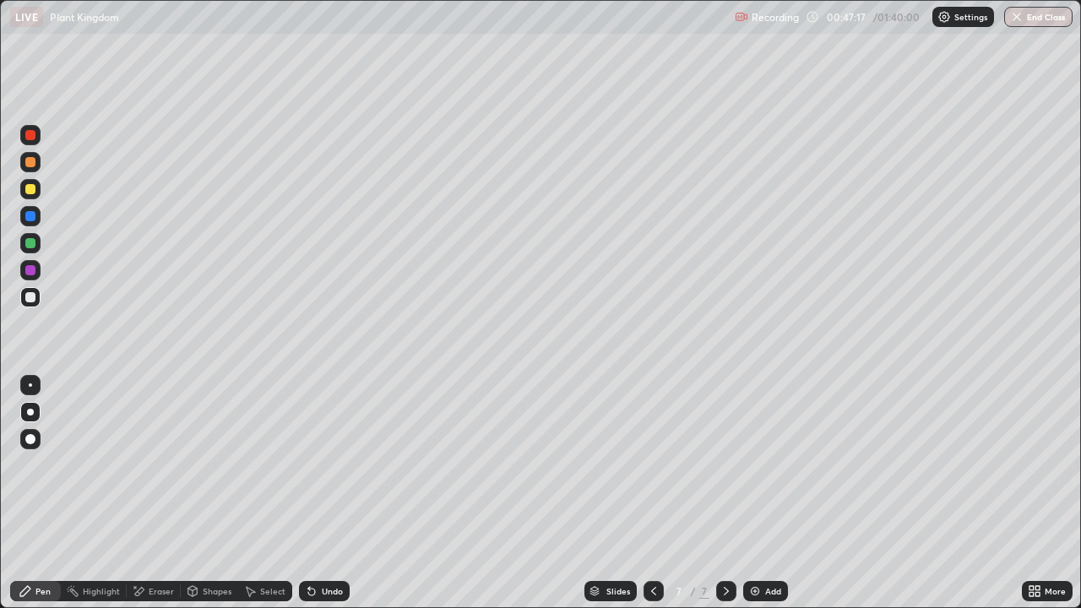
click at [31, 138] on div at bounding box center [30, 135] width 10 height 10
click at [28, 139] on div at bounding box center [30, 135] width 10 height 10
click at [30, 295] on div at bounding box center [30, 297] width 10 height 10
click at [32, 297] on div at bounding box center [30, 297] width 10 height 10
click at [42, 219] on div at bounding box center [30, 216] width 27 height 27
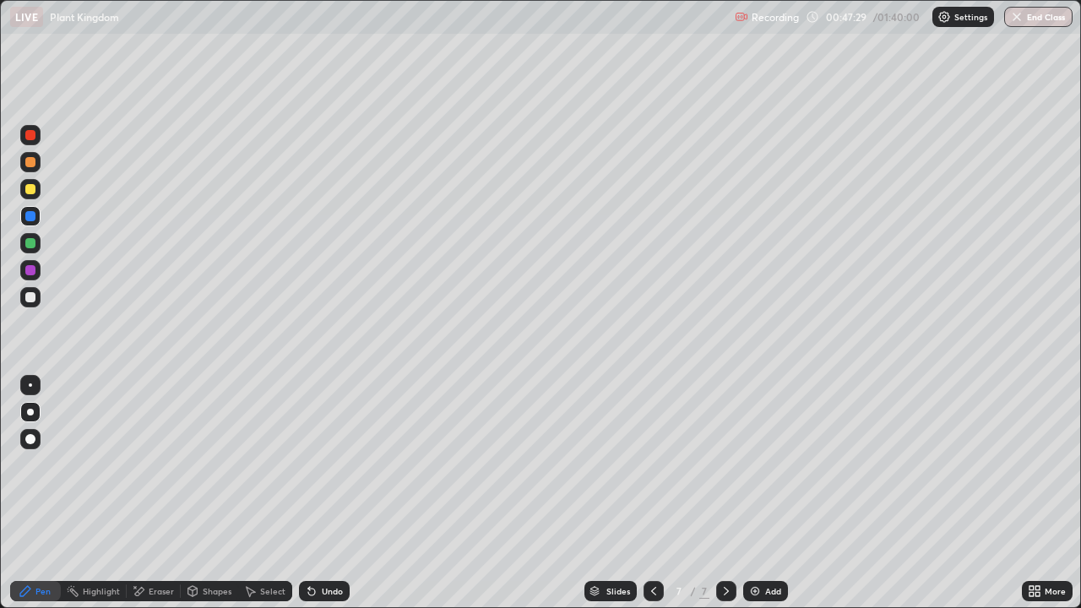
click at [29, 296] on div at bounding box center [30, 297] width 10 height 10
click at [31, 142] on div at bounding box center [30, 135] width 20 height 20
click at [29, 144] on div at bounding box center [30, 135] width 20 height 20
click at [31, 301] on div at bounding box center [30, 297] width 10 height 10
click at [316, 493] on div "Undo" at bounding box center [324, 591] width 51 height 20
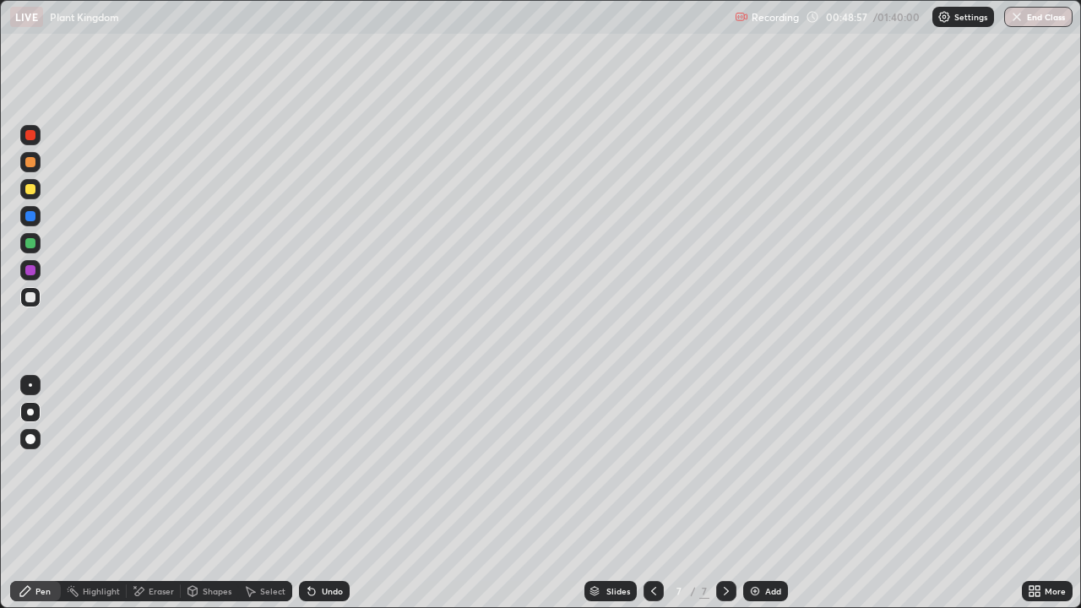
click at [322, 493] on div "Undo" at bounding box center [332, 591] width 21 height 8
click at [30, 218] on div at bounding box center [30, 216] width 10 height 10
click at [30, 217] on div at bounding box center [30, 216] width 10 height 10
click at [29, 300] on div at bounding box center [30, 297] width 10 height 10
click at [336, 493] on div "Undo" at bounding box center [324, 591] width 51 height 20
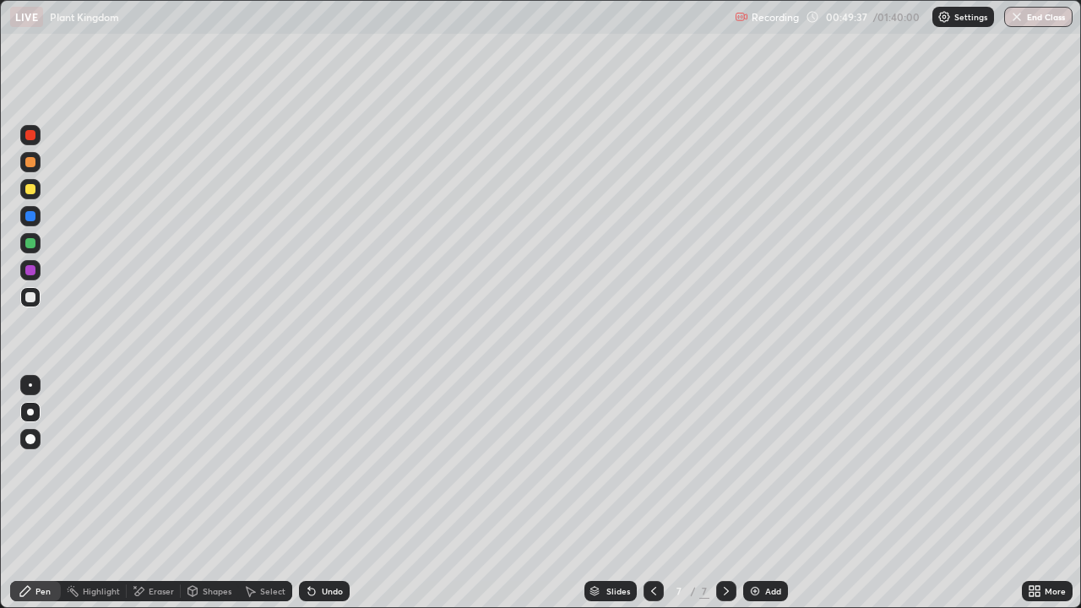
click at [338, 493] on div "Undo" at bounding box center [324, 591] width 51 height 20
click at [328, 493] on div "Undo" at bounding box center [332, 591] width 21 height 8
click at [40, 191] on div at bounding box center [30, 189] width 20 height 20
click at [35, 434] on div at bounding box center [30, 439] width 20 height 20
click at [312, 493] on icon at bounding box center [312, 591] width 14 height 14
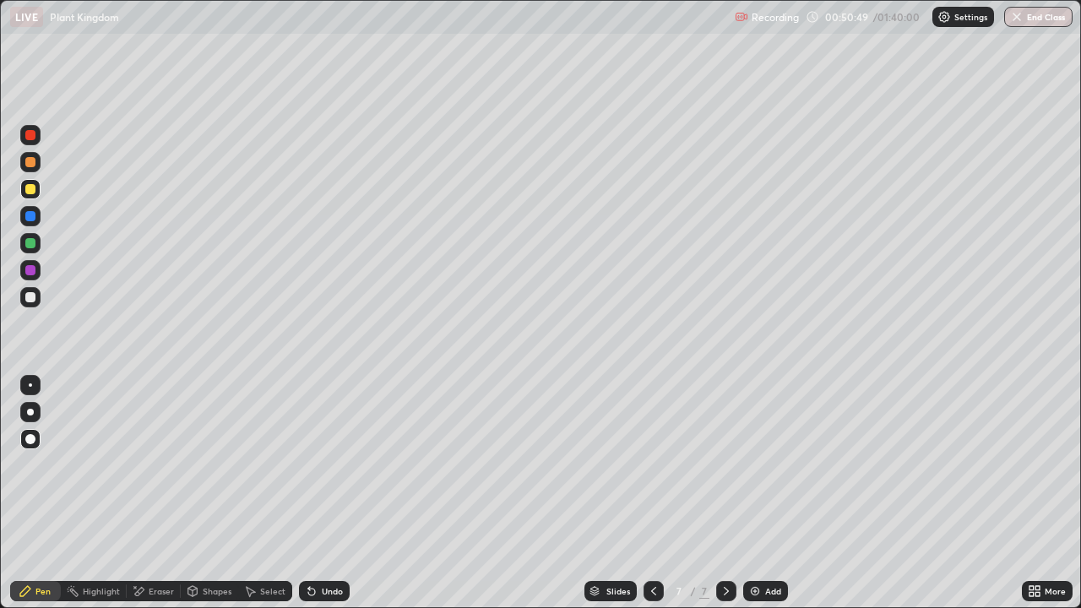
click at [322, 493] on div "Undo" at bounding box center [332, 591] width 21 height 8
click at [33, 414] on div at bounding box center [30, 412] width 20 height 20
click at [30, 299] on div at bounding box center [30, 297] width 10 height 10
click at [33, 193] on div at bounding box center [30, 189] width 10 height 10
click at [29, 298] on div at bounding box center [30, 297] width 10 height 10
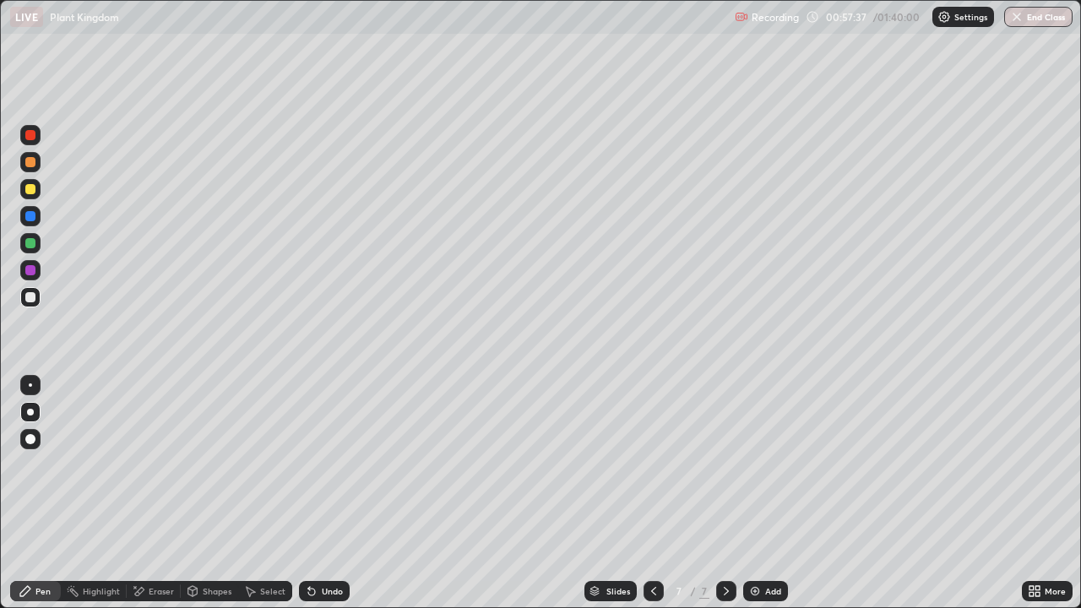
click at [31, 189] on div at bounding box center [30, 189] width 10 height 10
click at [35, 193] on div at bounding box center [30, 189] width 20 height 20
click at [32, 296] on div at bounding box center [30, 297] width 10 height 10
click at [27, 187] on div at bounding box center [30, 189] width 10 height 10
click at [756, 493] on img at bounding box center [755, 591] width 14 height 14
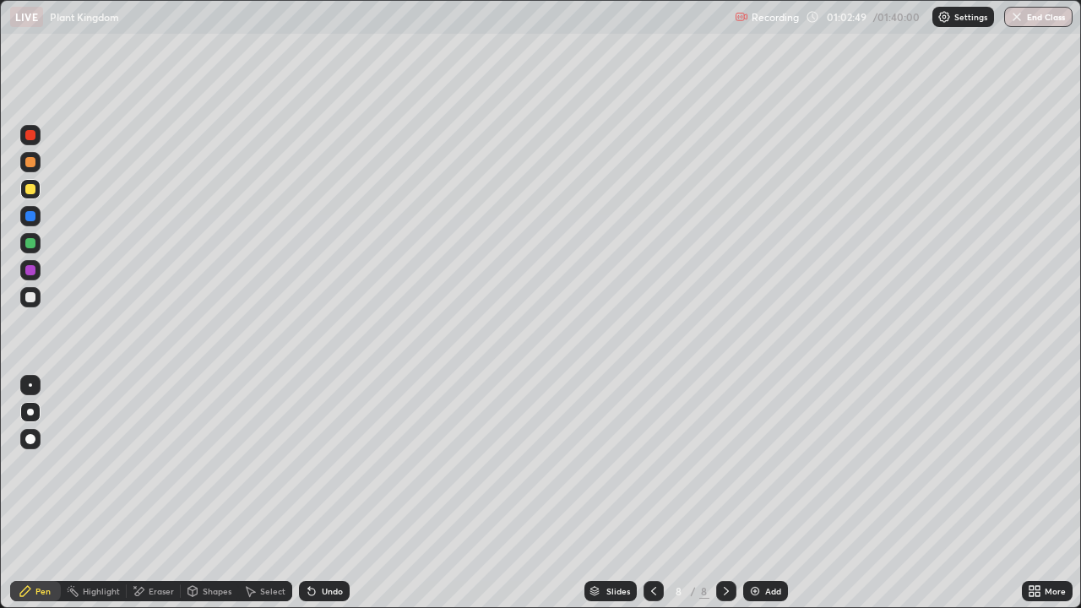
click at [30, 192] on div at bounding box center [30, 189] width 10 height 10
click at [31, 297] on div at bounding box center [30, 297] width 10 height 10
click at [30, 190] on div at bounding box center [30, 189] width 10 height 10
click at [32, 296] on div at bounding box center [30, 297] width 10 height 10
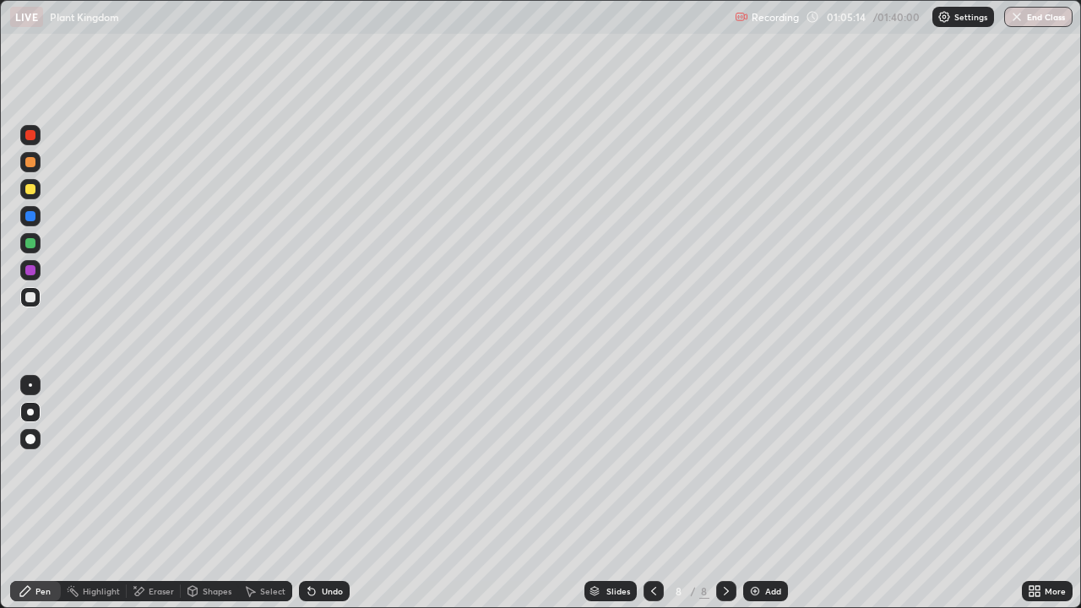
click at [35, 192] on div at bounding box center [30, 189] width 20 height 20
click at [312, 493] on icon at bounding box center [312, 591] width 14 height 14
click at [28, 190] on div at bounding box center [30, 189] width 10 height 10
click at [38, 301] on div at bounding box center [30, 297] width 20 height 20
click at [756, 493] on img at bounding box center [755, 591] width 14 height 14
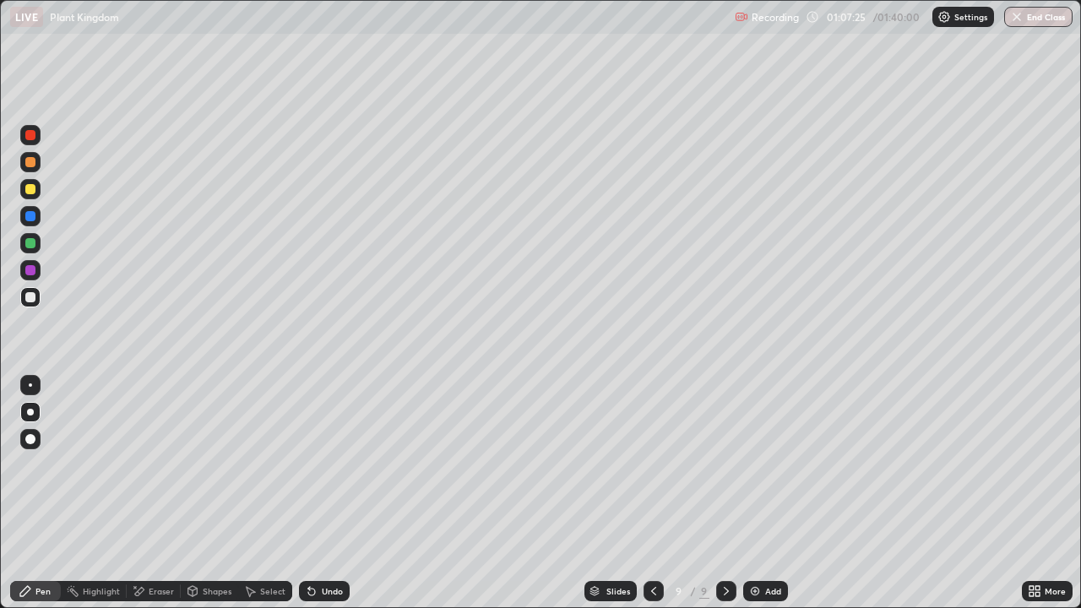
click at [35, 188] on div at bounding box center [30, 189] width 10 height 10
click at [322, 493] on div "Undo" at bounding box center [332, 591] width 21 height 8
click at [322, 493] on div "Undo" at bounding box center [324, 591] width 51 height 20
click at [36, 297] on div at bounding box center [30, 297] width 20 height 20
click at [31, 138] on div at bounding box center [30, 135] width 10 height 10
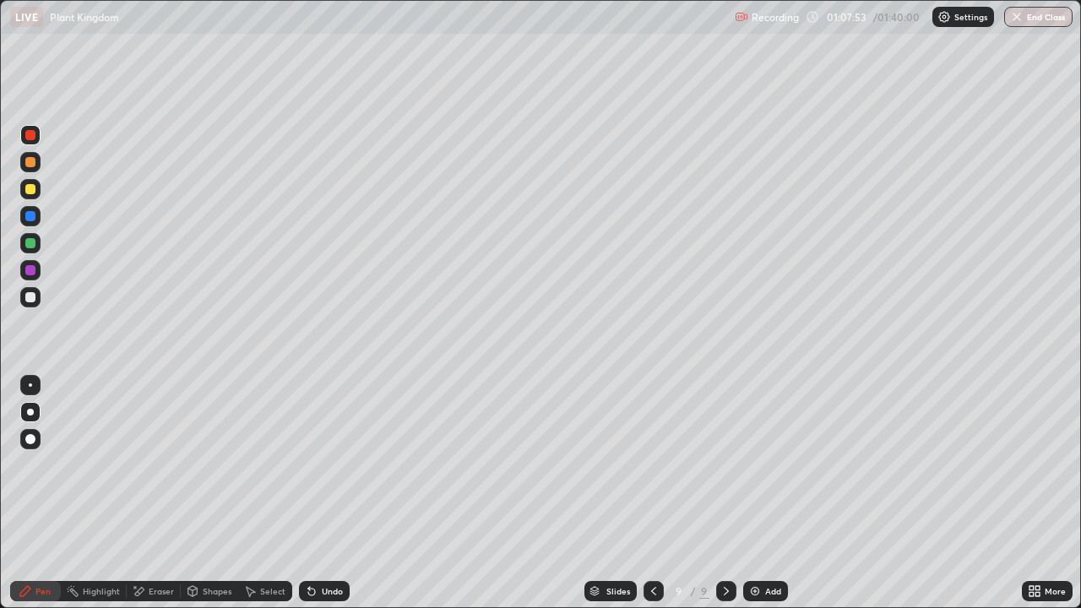
click at [35, 295] on div at bounding box center [30, 297] width 10 height 10
click at [35, 217] on div at bounding box center [30, 216] width 10 height 10
click at [31, 297] on div at bounding box center [30, 297] width 10 height 10
click at [29, 143] on div at bounding box center [30, 135] width 20 height 20
click at [34, 296] on div at bounding box center [30, 297] width 10 height 10
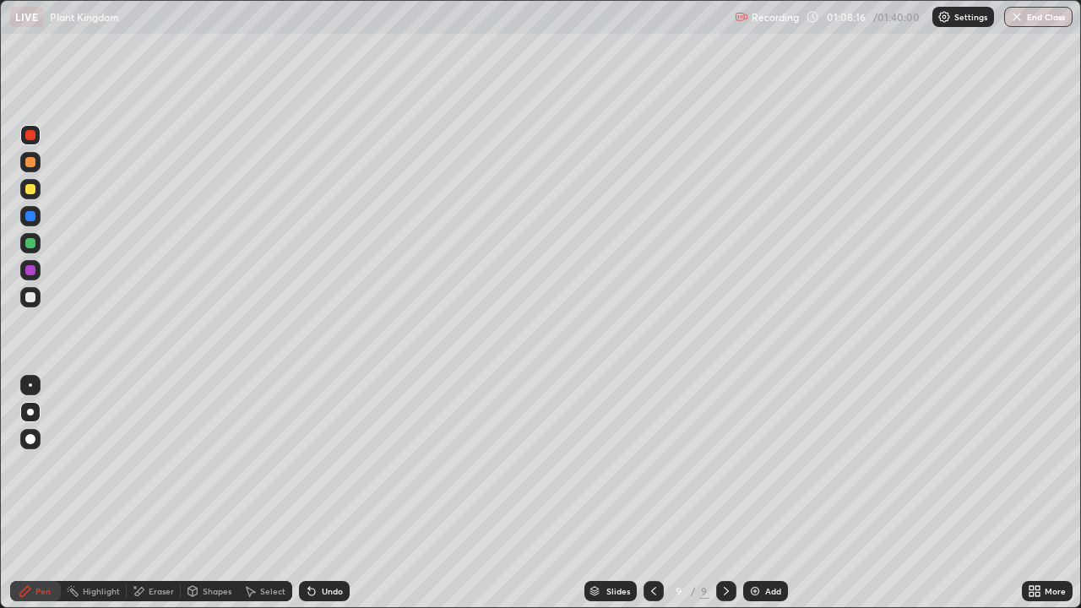
click at [34, 295] on div at bounding box center [30, 297] width 10 height 10
click at [32, 142] on div at bounding box center [30, 135] width 20 height 20
click at [30, 141] on div at bounding box center [30, 135] width 20 height 20
click at [36, 298] on div at bounding box center [30, 297] width 20 height 20
click at [34, 297] on div at bounding box center [30, 297] width 10 height 10
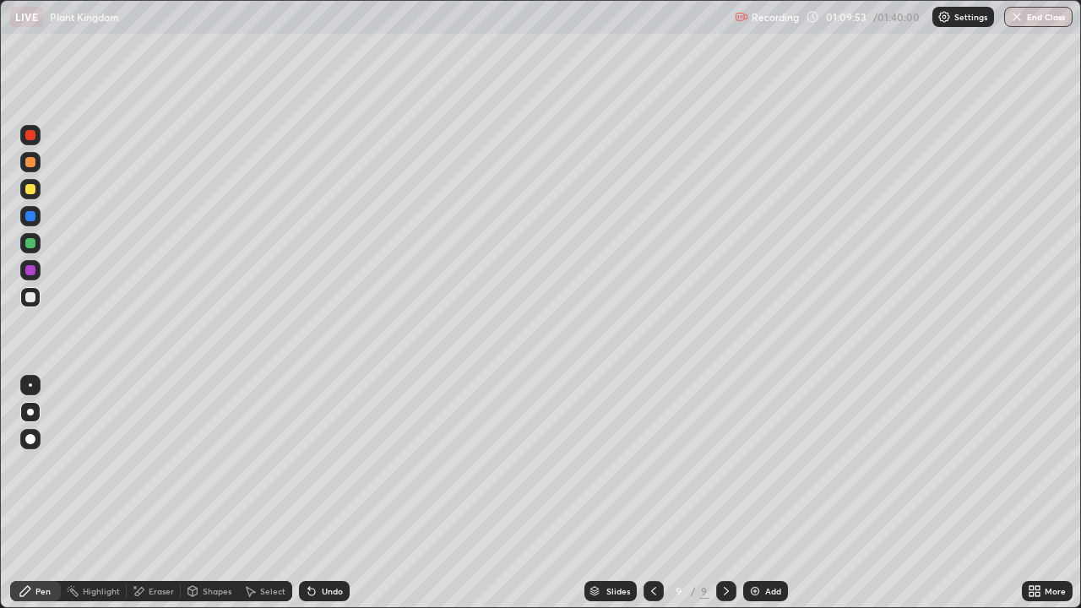
click at [34, 295] on div at bounding box center [30, 297] width 10 height 10
click at [340, 493] on div "Undo" at bounding box center [332, 591] width 21 height 8
click at [339, 493] on div "Undo" at bounding box center [332, 591] width 21 height 8
click at [39, 192] on div at bounding box center [30, 189] width 20 height 20
click at [340, 493] on div "Undo" at bounding box center [332, 591] width 21 height 8
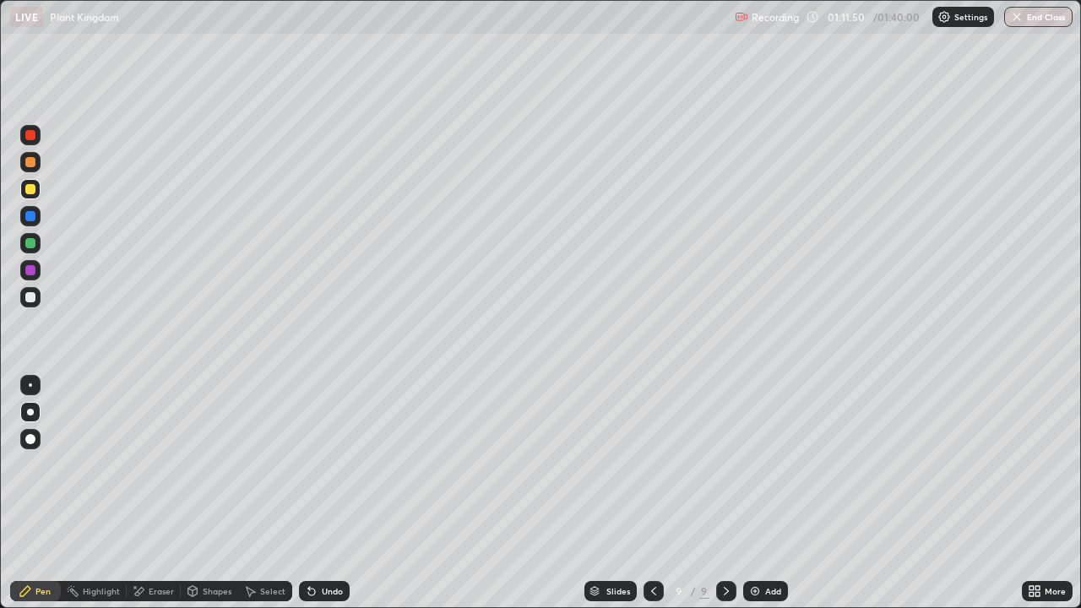
click at [33, 298] on div at bounding box center [30, 297] width 10 height 10
click at [30, 300] on div at bounding box center [30, 297] width 10 height 10
click at [32, 297] on div at bounding box center [30, 297] width 10 height 10
click at [34, 300] on div at bounding box center [30, 297] width 10 height 10
click at [33, 298] on div at bounding box center [30, 297] width 10 height 10
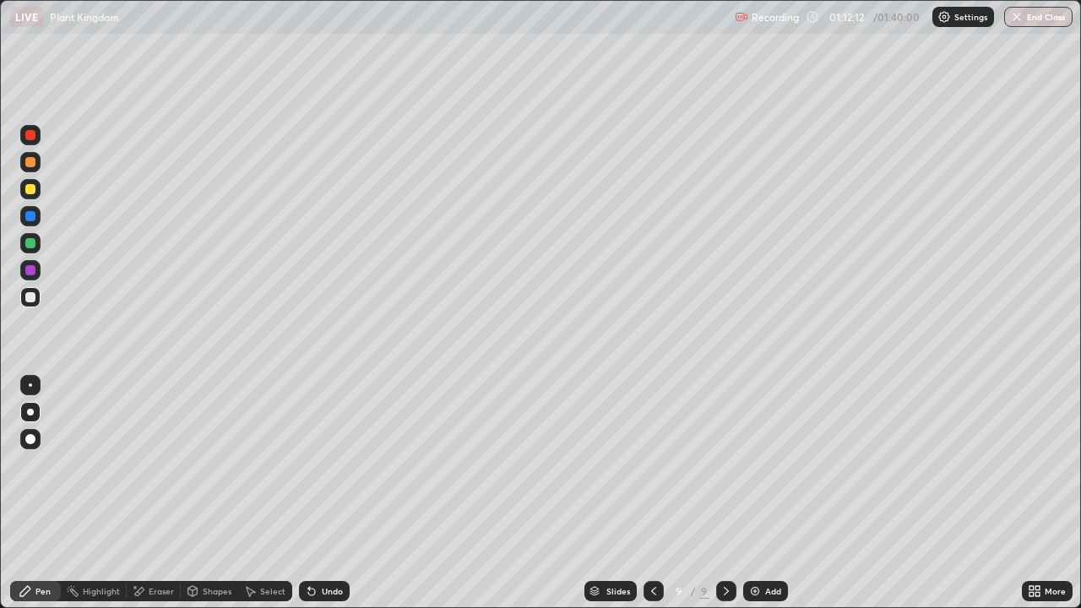
click at [322, 493] on div "Undo" at bounding box center [332, 591] width 21 height 8
click at [42, 241] on div at bounding box center [30, 243] width 27 height 27
click at [315, 493] on icon at bounding box center [312, 591] width 14 height 14
click at [750, 493] on img at bounding box center [755, 591] width 14 height 14
click at [32, 297] on div at bounding box center [30, 297] width 10 height 10
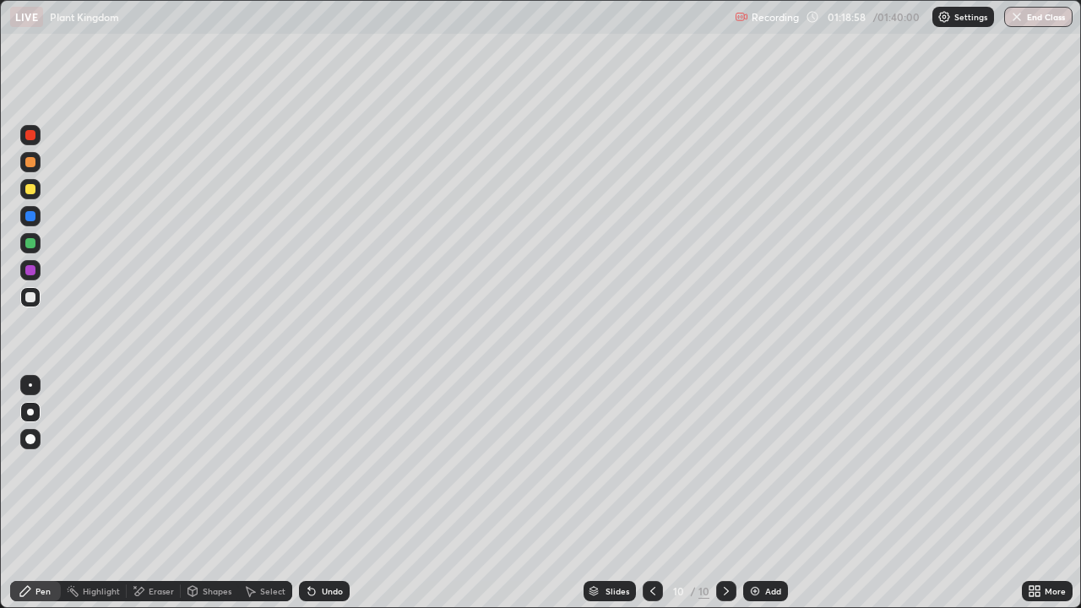
click at [34, 191] on div at bounding box center [30, 189] width 10 height 10
click at [33, 293] on div at bounding box center [30, 297] width 10 height 10
click at [30, 192] on div at bounding box center [30, 189] width 10 height 10
click at [34, 299] on div at bounding box center [30, 297] width 10 height 10
click at [317, 493] on div "Undo" at bounding box center [324, 591] width 51 height 20
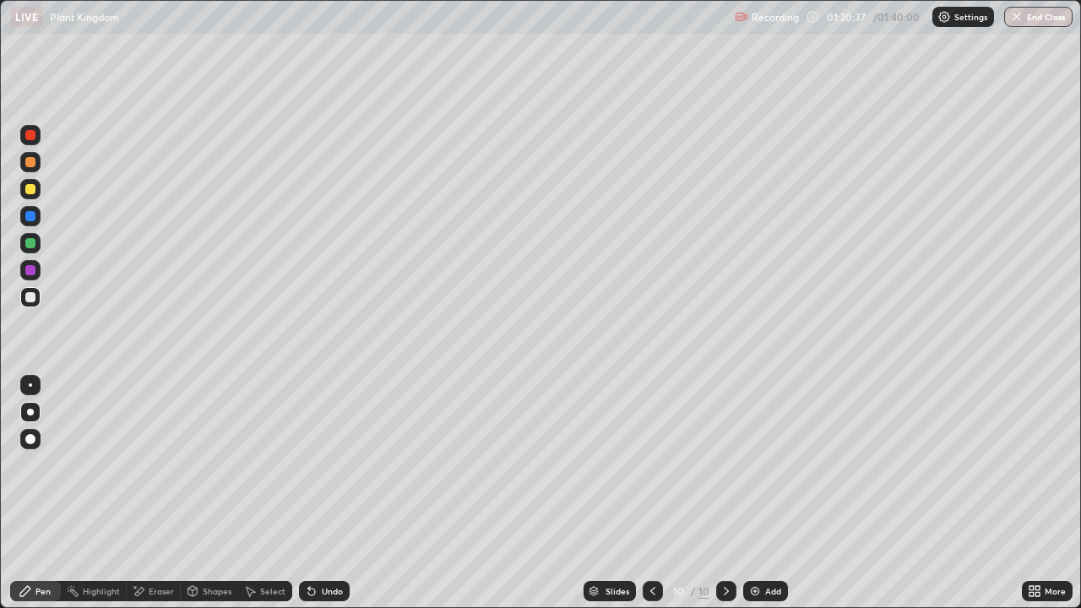
click at [30, 192] on div at bounding box center [30, 189] width 10 height 10
click at [27, 298] on div at bounding box center [30, 297] width 10 height 10
click at [325, 493] on div "Undo" at bounding box center [332, 591] width 21 height 8
click at [38, 296] on div at bounding box center [30, 297] width 20 height 20
click at [29, 193] on div at bounding box center [30, 189] width 10 height 10
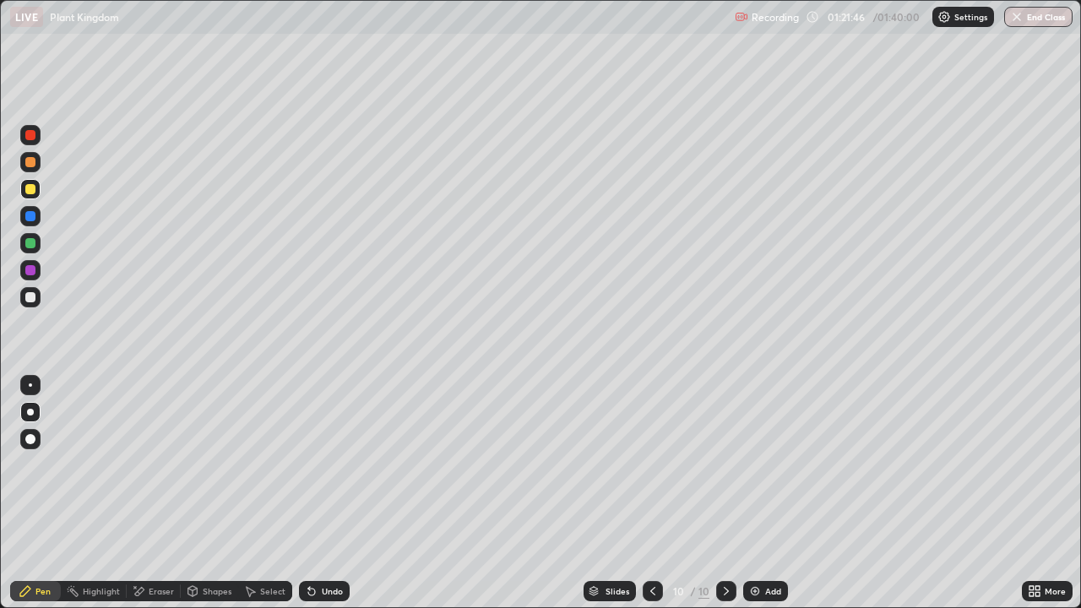
click at [27, 296] on div at bounding box center [30, 297] width 10 height 10
click at [334, 493] on div "Undo" at bounding box center [332, 591] width 21 height 8
click at [651, 493] on icon at bounding box center [653, 591] width 14 height 14
click at [722, 493] on icon at bounding box center [726, 591] width 14 height 14
click at [755, 493] on img at bounding box center [755, 591] width 14 height 14
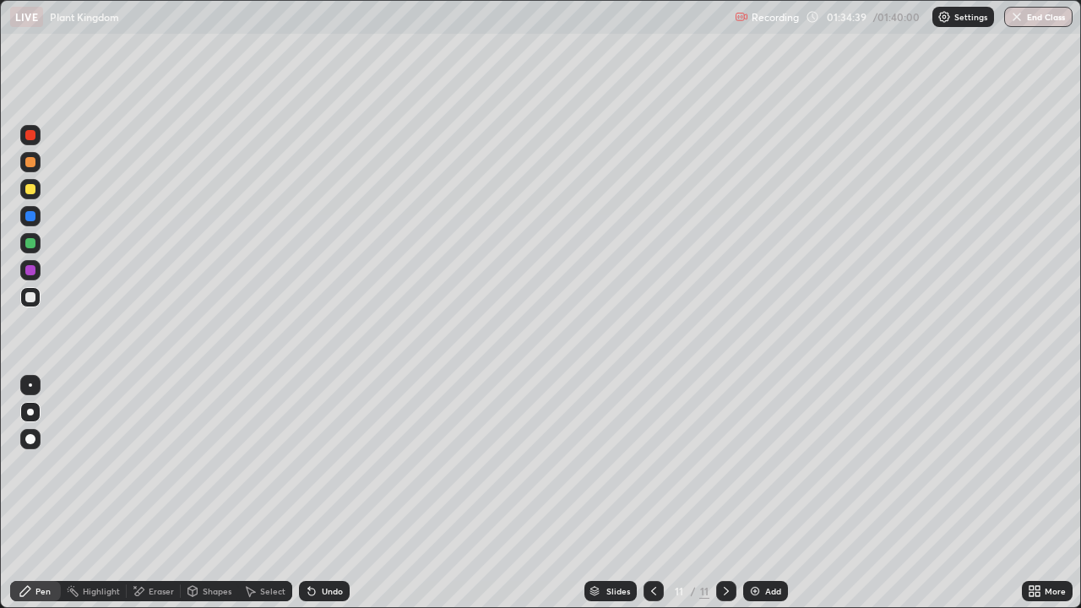
click at [321, 493] on div "Undo" at bounding box center [324, 591] width 51 height 20
click at [317, 493] on div "Undo" at bounding box center [324, 591] width 51 height 20
click at [315, 493] on icon at bounding box center [312, 591] width 14 height 14
click at [314, 493] on icon at bounding box center [312, 591] width 14 height 14
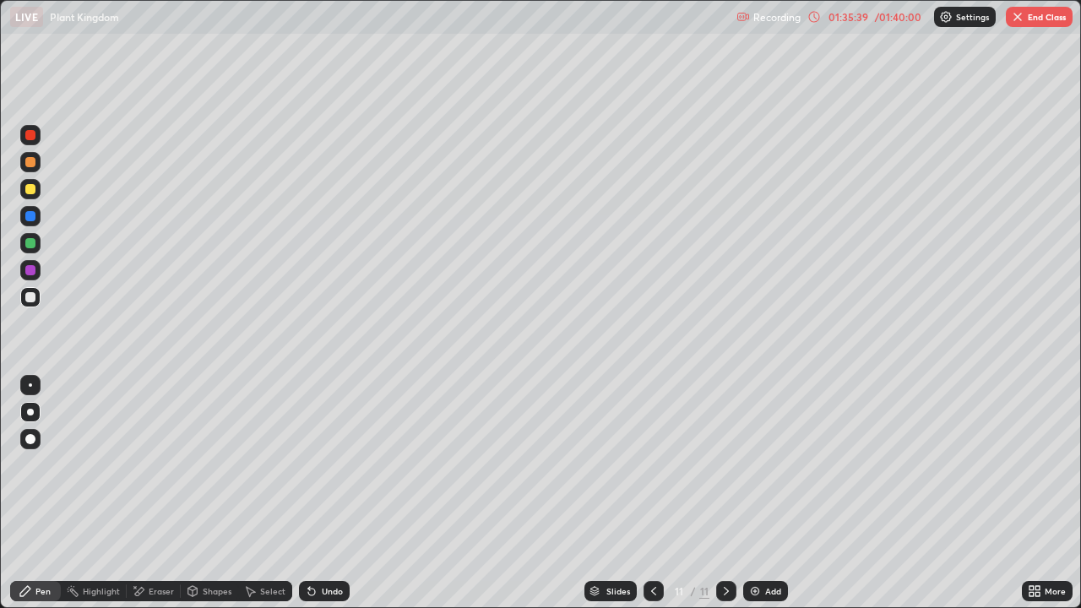
click at [314, 493] on icon at bounding box center [312, 591] width 14 height 14
click at [310, 493] on icon at bounding box center [311, 591] width 7 height 7
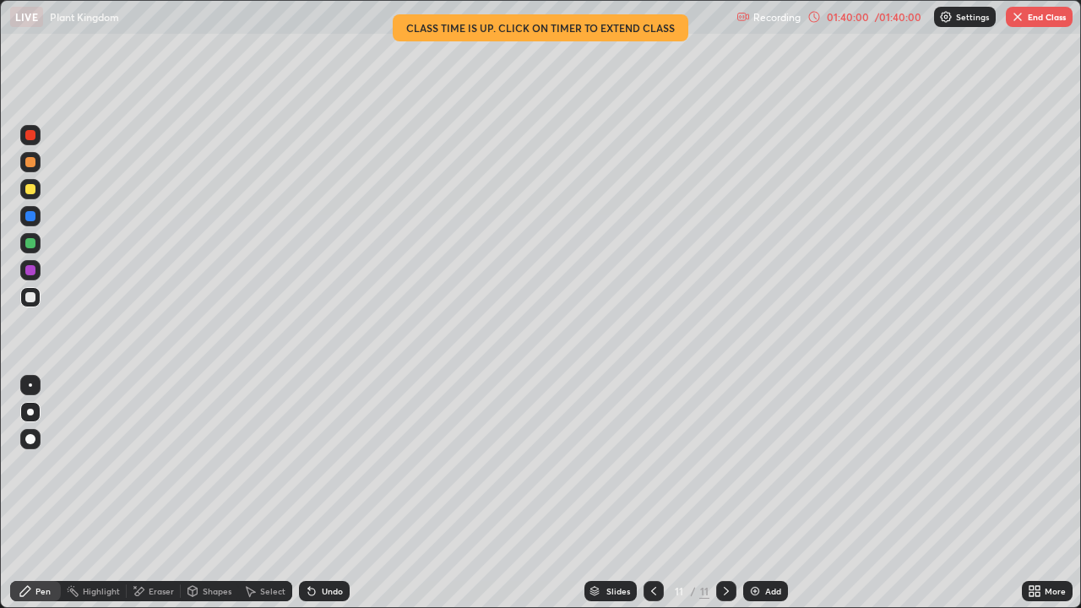
click at [1020, 16] on img "button" at bounding box center [1018, 17] width 14 height 14
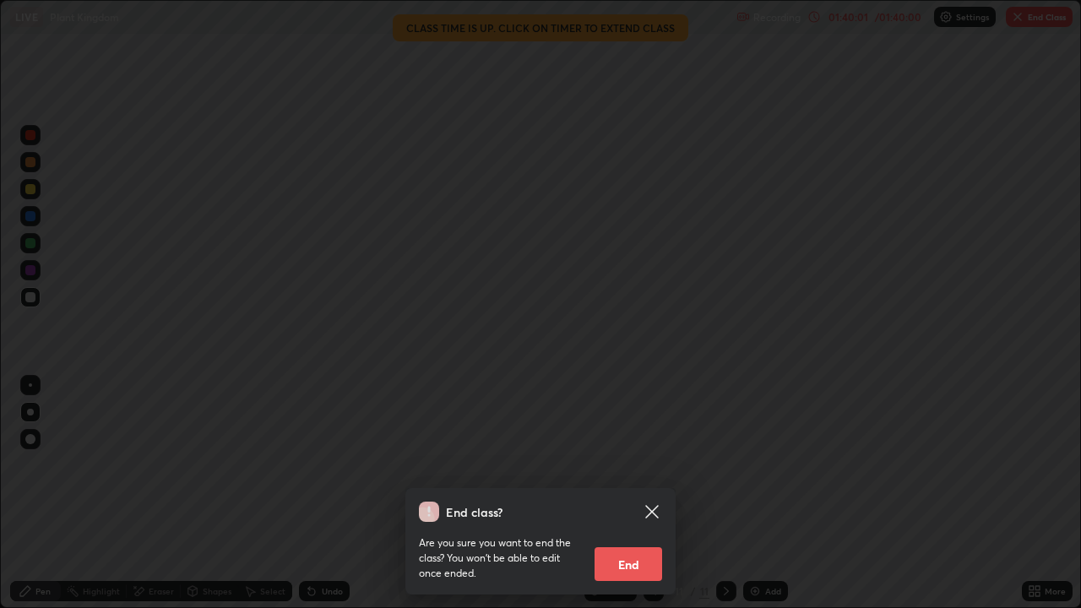
click at [626, 493] on button "End" at bounding box center [628, 564] width 68 height 34
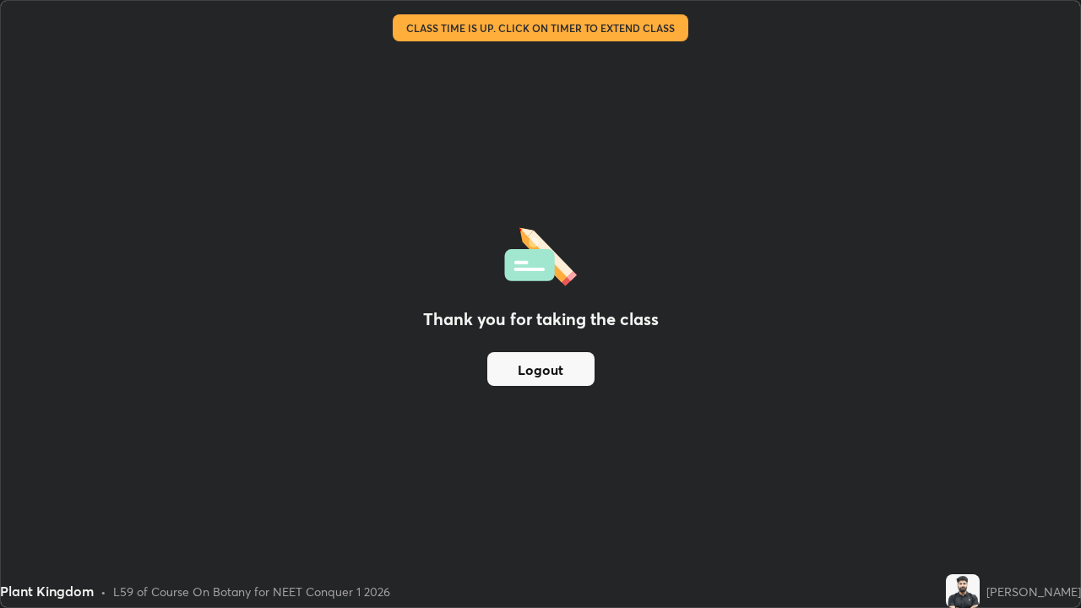
click at [535, 370] on button "Logout" at bounding box center [540, 369] width 107 height 34
click at [535, 372] on button "Logout" at bounding box center [540, 369] width 107 height 34
click at [536, 366] on button "Logout" at bounding box center [540, 369] width 107 height 34
